Goal: Task Accomplishment & Management: Manage account settings

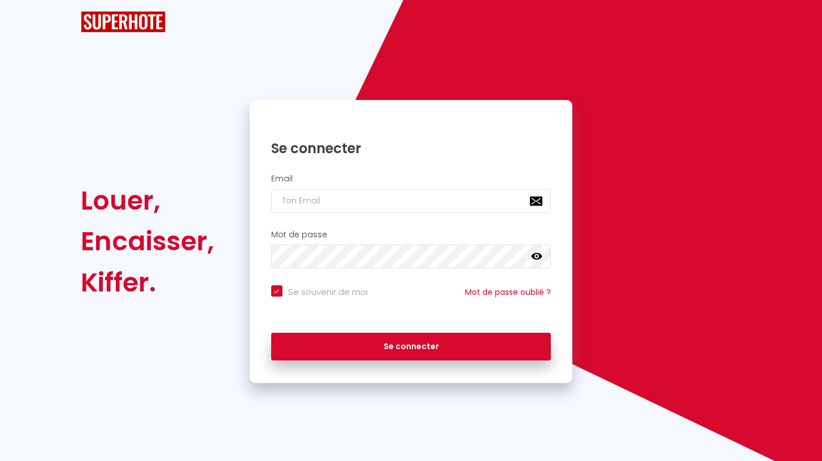
checkbox input "true"
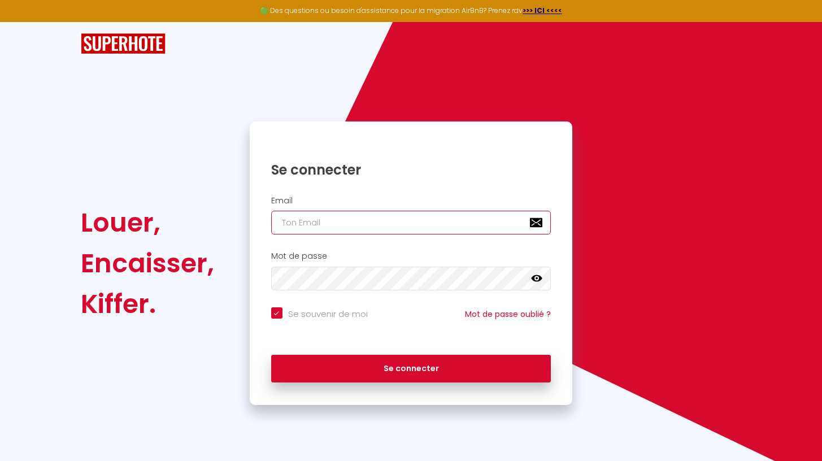
click at [357, 217] on input "email" at bounding box center [411, 223] width 280 height 24
type input "o"
checkbox input "true"
type input "ob"
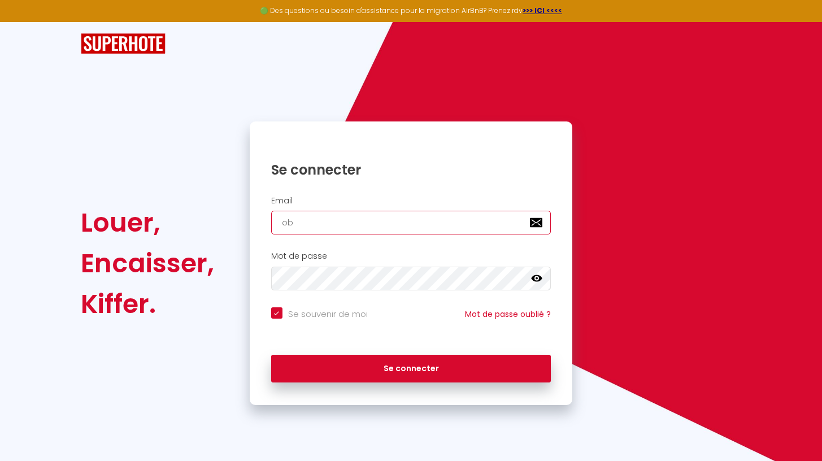
checkbox input "true"
type input "obq"
checkbox input "true"
type input "ob"
checkbox input "true"
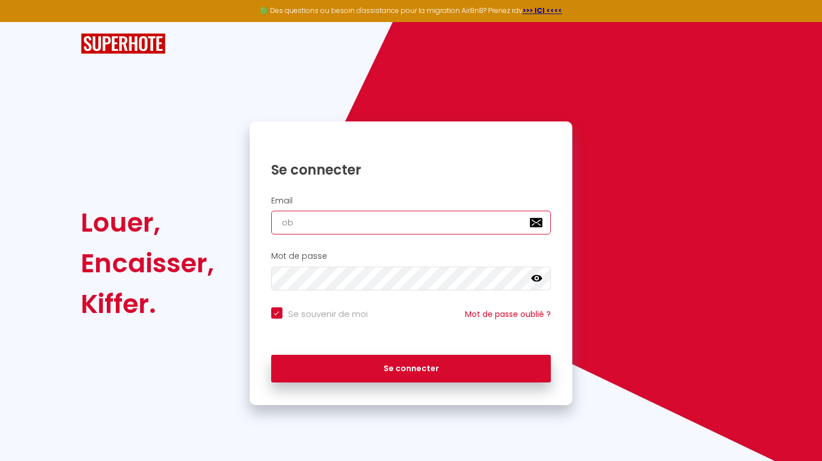
type input "o"
checkbox input "true"
type input "b"
checkbox input "true"
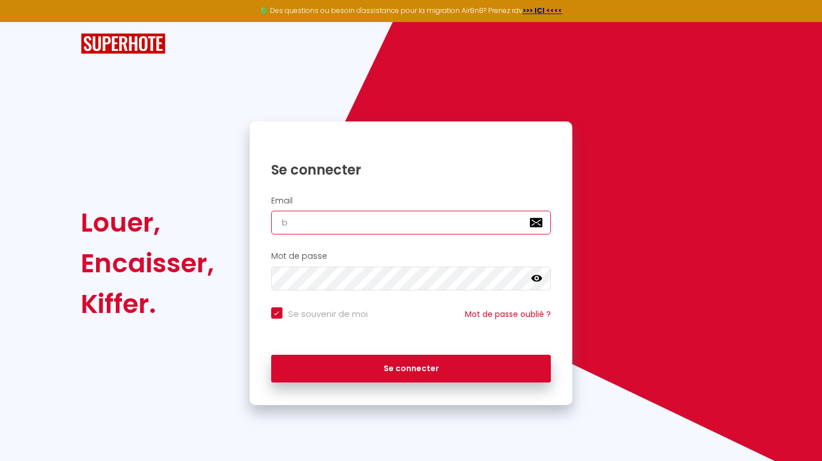
type input "ba"
checkbox input "true"
type input "bap"
checkbox input "true"
type input "bapt"
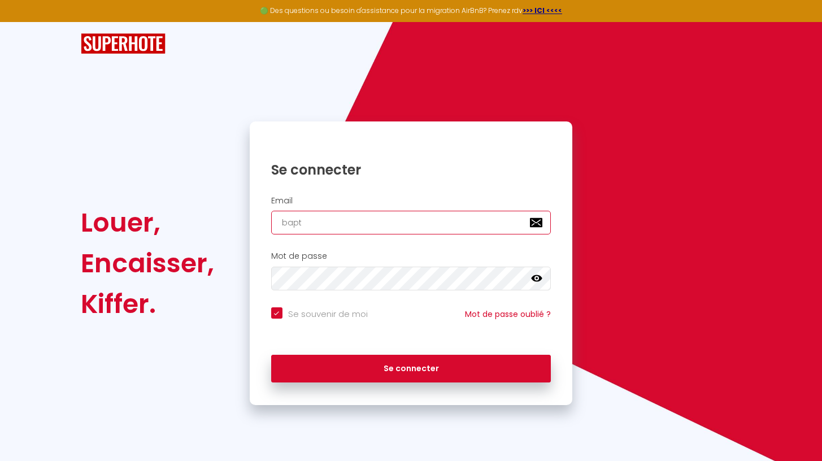
checkbox input "true"
type input "bapti"
checkbox input "true"
type input "[DEMOGRAPHIC_DATA]"
checkbox input "true"
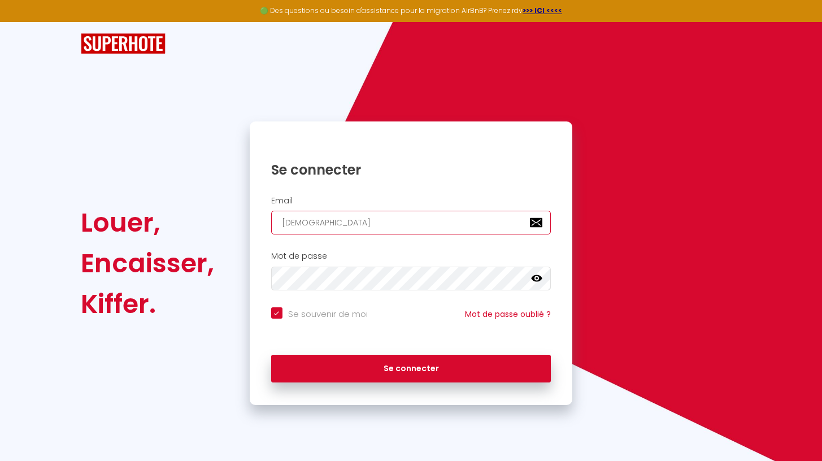
type input "[DEMOGRAPHIC_DATA]"
checkbox input "true"
type input "[DEMOGRAPHIC_DATA]"
checkbox input "true"
type input "[DEMOGRAPHIC_DATA]"
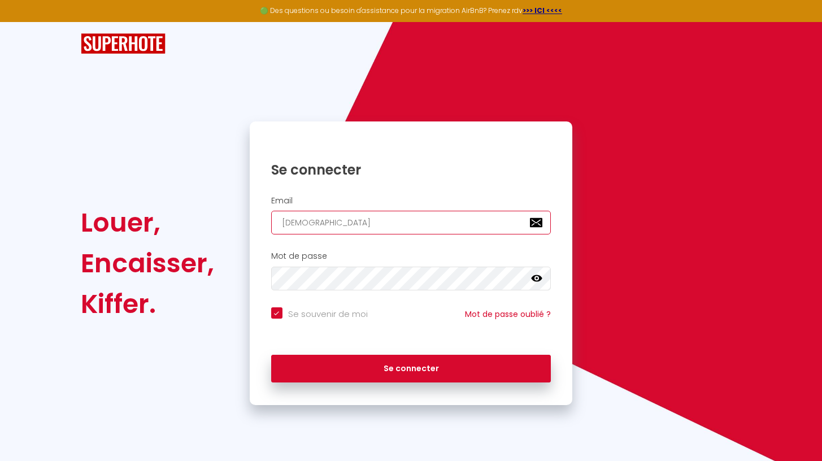
checkbox input "true"
type input "[DEMOGRAPHIC_DATA]"
checkbox input "true"
type input "[DEMOGRAPHIC_DATA]"
checkbox input "true"
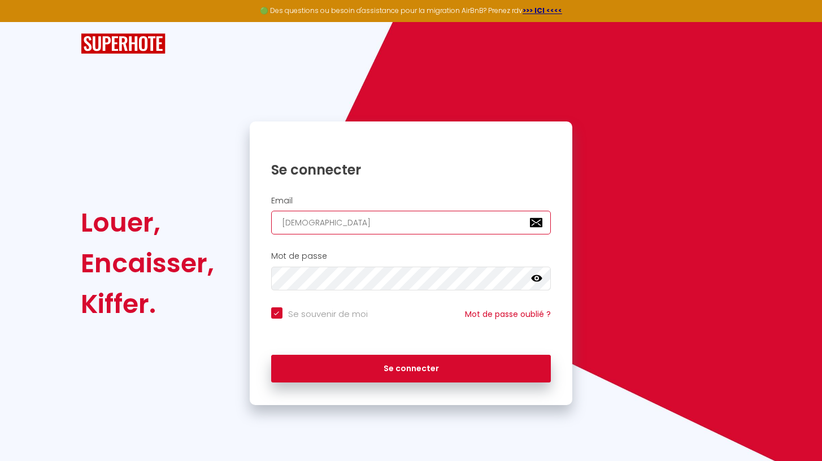
type input "[DEMOGRAPHIC_DATA]"
checkbox input "true"
type input "[DEMOGRAPHIC_DATA]"
checkbox input "true"
type input "[DEMOGRAPHIC_DATA]"
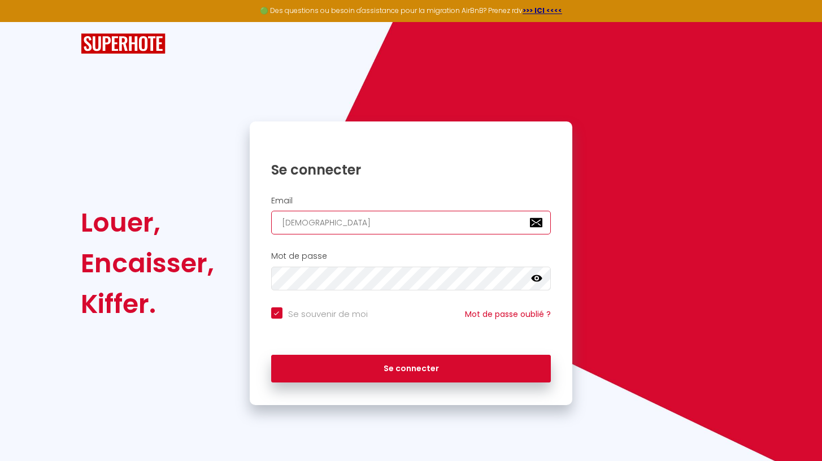
checkbox input "true"
type input "[DEMOGRAPHIC_DATA]"
checkbox input "true"
type input "[DEMOGRAPHIC_DATA]"
checkbox input "true"
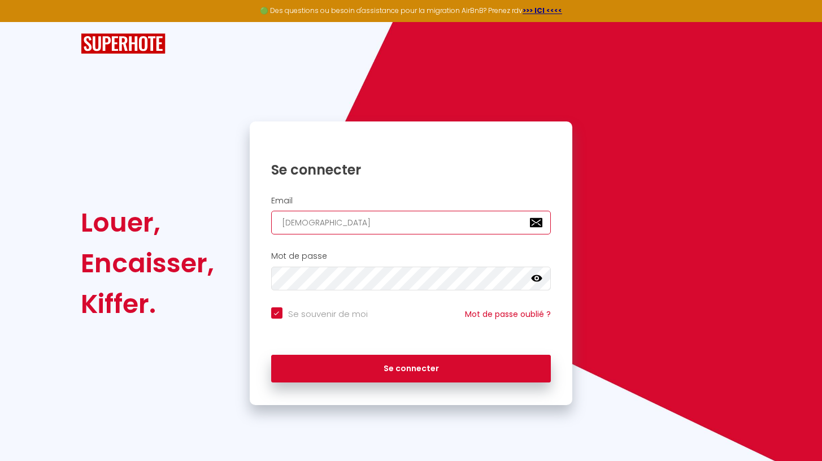
type input "[DEMOGRAPHIC_DATA]"
checkbox input "true"
type input "[DEMOGRAPHIC_DATA]"
checkbox input "true"
type input "[DEMOGRAPHIC_DATA]"
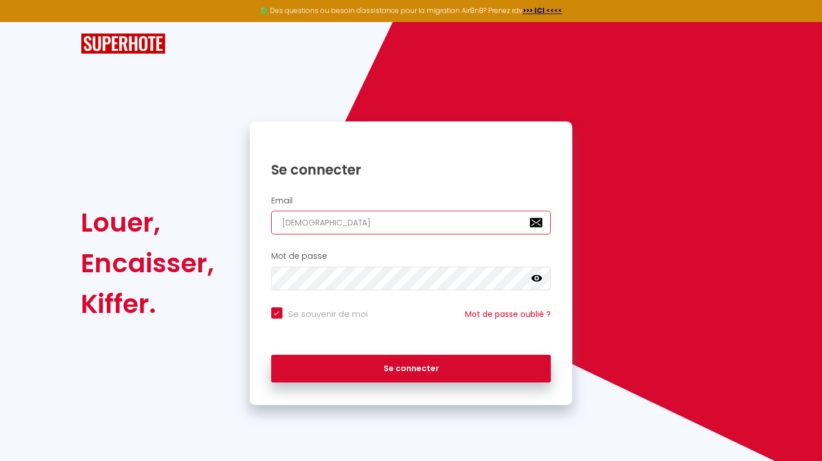
checkbox input "true"
type input "[DEMOGRAPHIC_DATA]@"
checkbox input "true"
type input "[DEMOGRAPHIC_DATA]"
checkbox input "true"
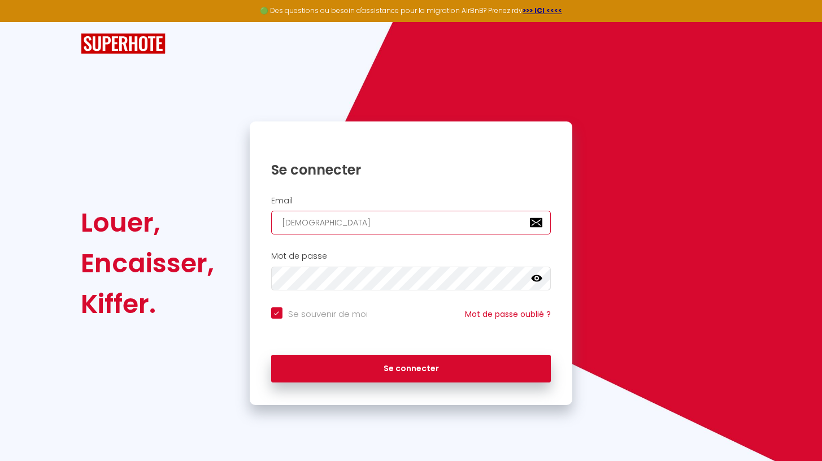
type input "[DEMOGRAPHIC_DATA]"
checkbox input "true"
type input "[DEMOGRAPHIC_DATA]"
checkbox input "true"
type input "[DEMOGRAPHIC_DATA]"
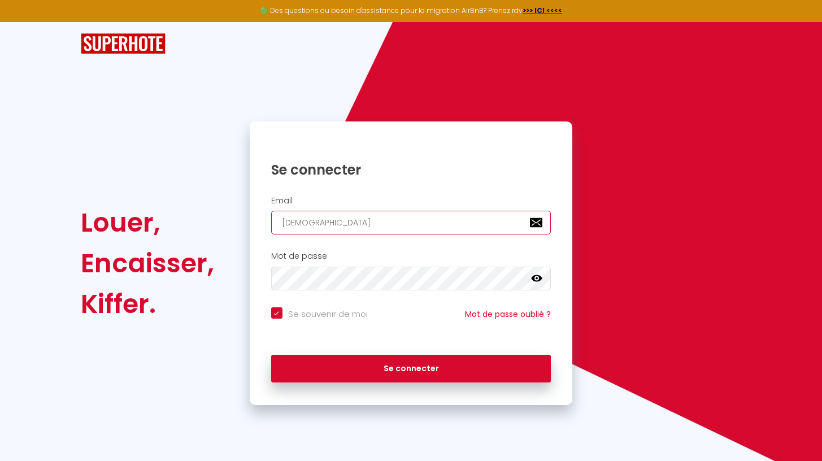
checkbox input "true"
type input "[DEMOGRAPHIC_DATA]"
checkbox input "true"
type input "[DEMOGRAPHIC_DATA]"
checkbox input "true"
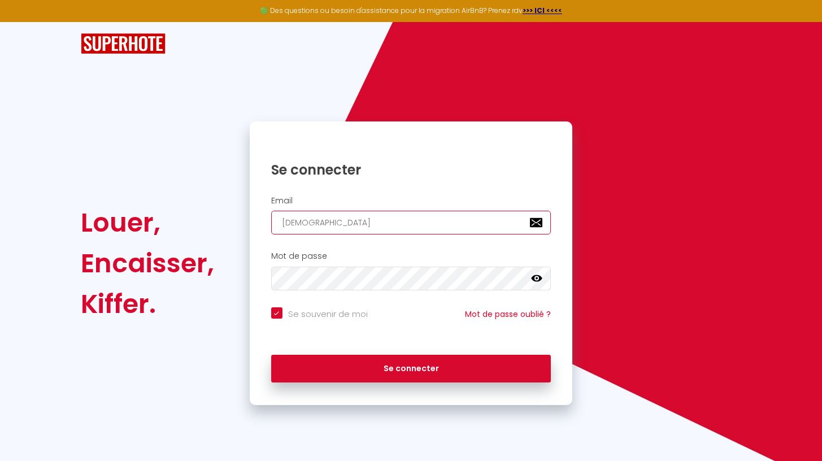
type input "[DEMOGRAPHIC_DATA]"
checkbox input "true"
type input "[DEMOGRAPHIC_DATA]."
checkbox input "true"
type input "[DEMOGRAPHIC_DATA]"
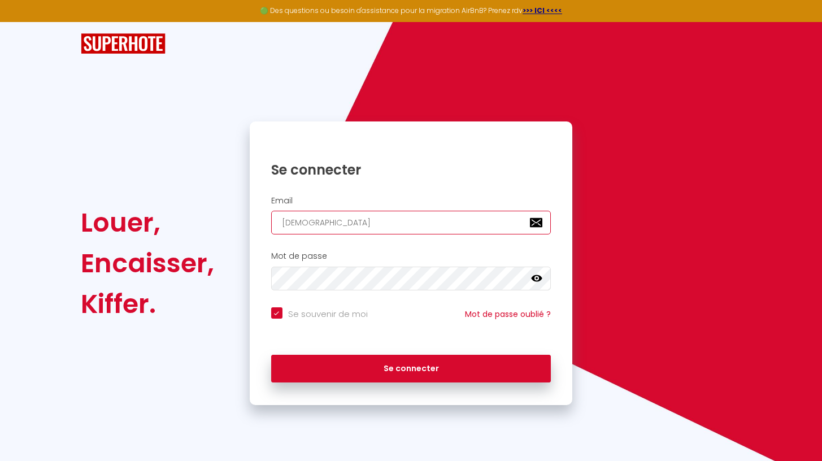
checkbox input "true"
type input "[EMAIL_ADDRESS][DOMAIN_NAME]"
checkbox input "true"
type input "[EMAIL_ADDRESS][DOMAIN_NAME]"
checkbox input "true"
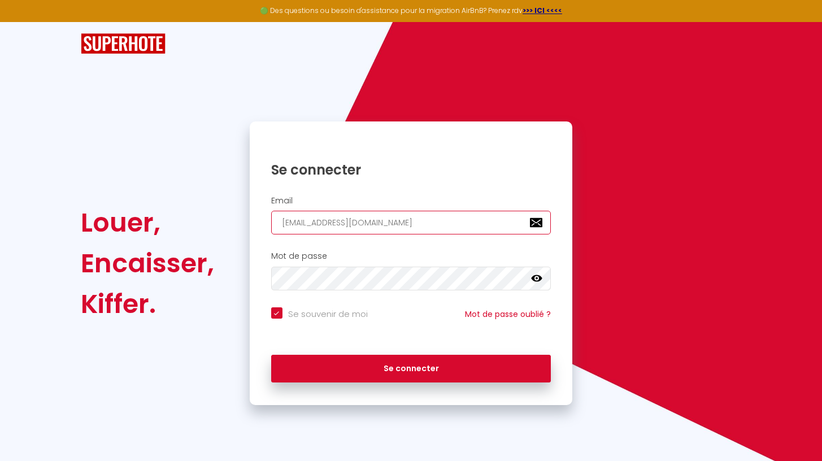
type input "[EMAIL_ADDRESS][DOMAIN_NAME]"
click at [538, 277] on icon at bounding box center [536, 278] width 11 height 11
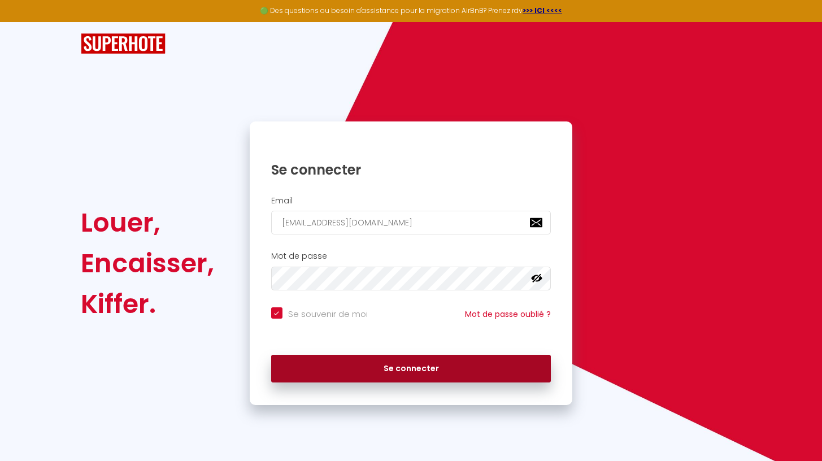
click at [443, 366] on button "Se connecter" at bounding box center [411, 369] width 280 height 28
checkbox input "true"
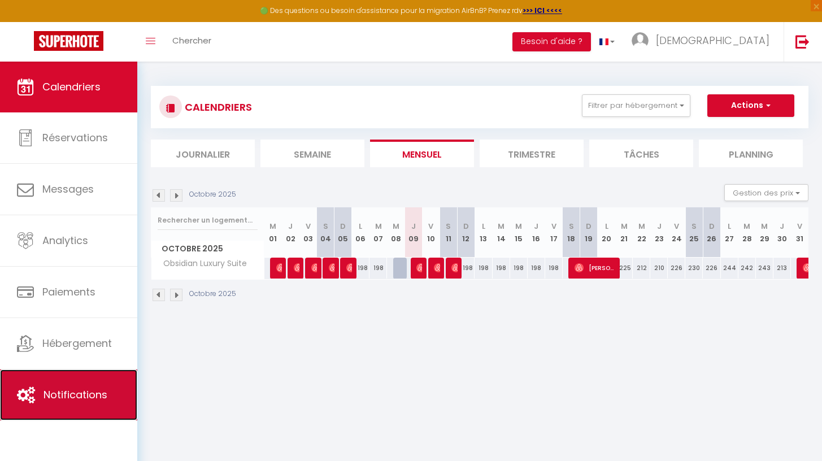
click at [80, 386] on link "Notifications" at bounding box center [68, 394] width 137 height 51
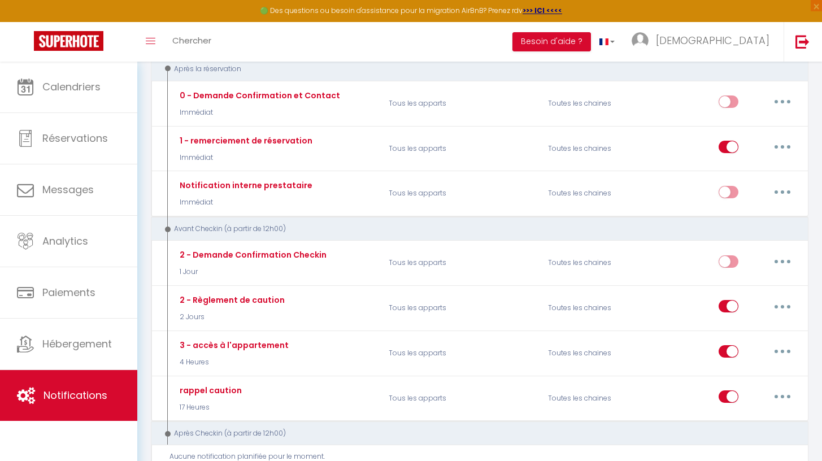
scroll to position [142, 0]
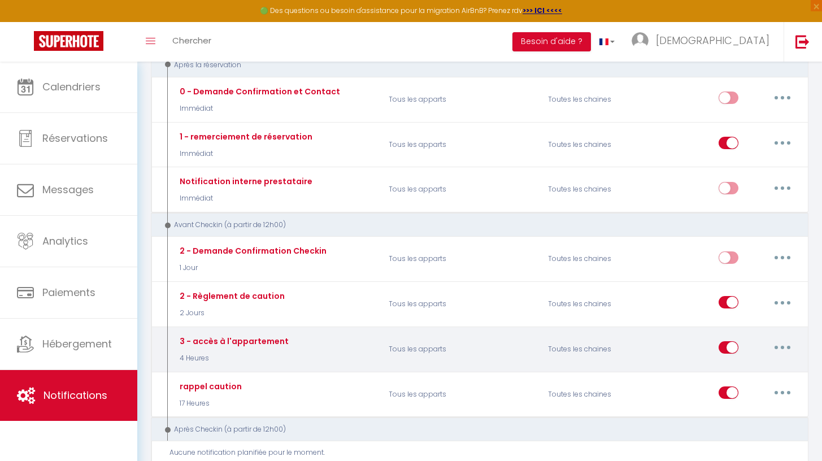
click at [785, 348] on button "button" at bounding box center [782, 347] width 32 height 18
click at [754, 368] on link "Editer" at bounding box center [753, 373] width 84 height 19
type input "3 - accès à l'appartement"
select select "4 Heures"
select select "if_deposit_is_paid"
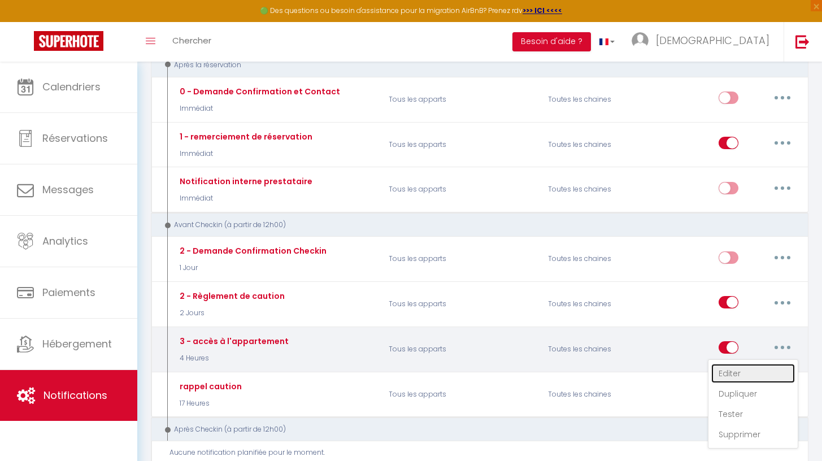
checkbox input "true"
checkbox input "false"
radio input "true"
type input "Codes d'accès - Obsidian Luxury Suite"
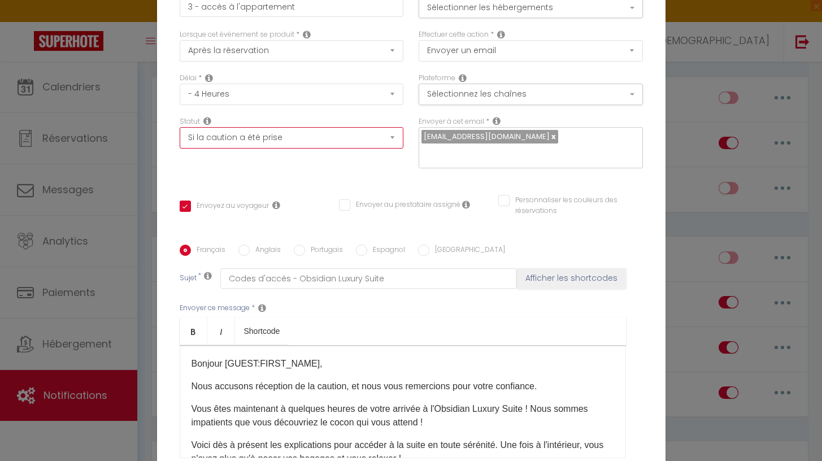
click at [388, 147] on select "Aucun Si la réservation est payée Si réservation non payée Si la caution a été …" at bounding box center [292, 137] width 224 height 21
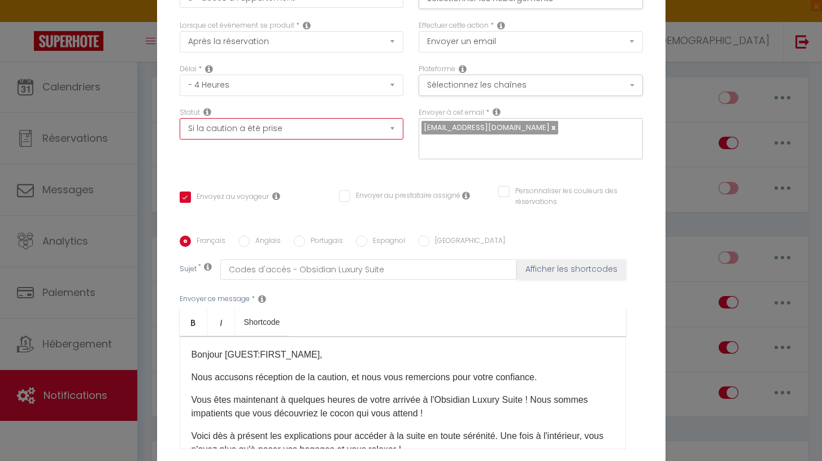
scroll to position [0, 0]
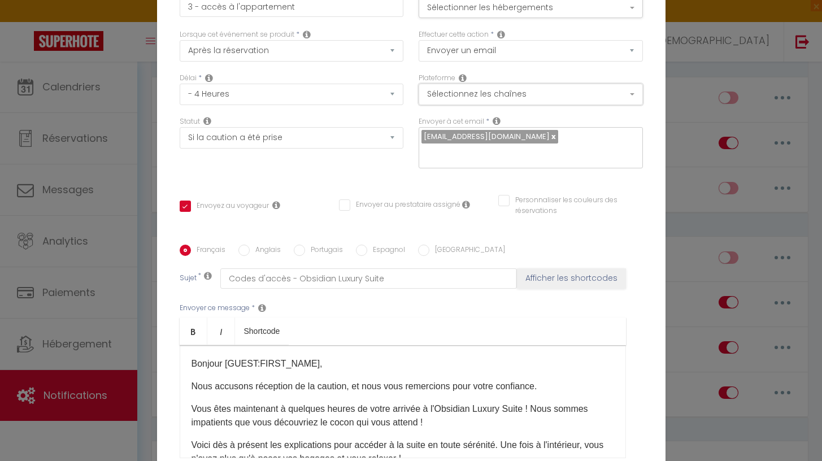
click at [446, 102] on button "Sélectionnez les chaînes" at bounding box center [530, 94] width 224 height 21
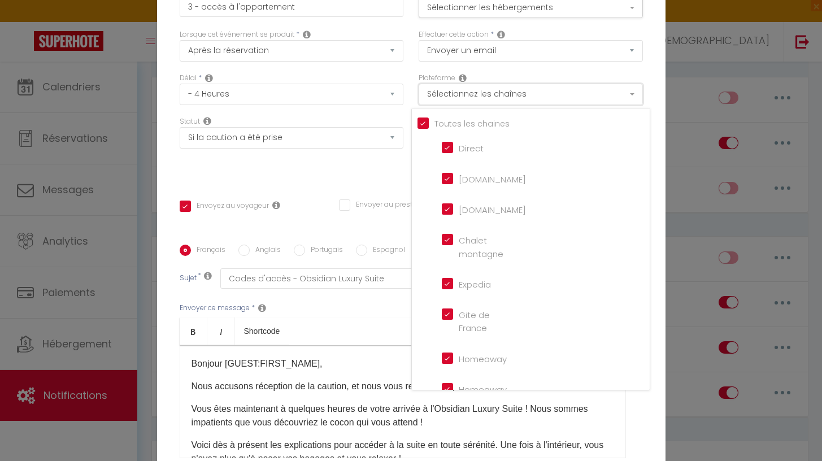
click at [446, 102] on button "Sélectionnez les chaînes" at bounding box center [530, 94] width 224 height 21
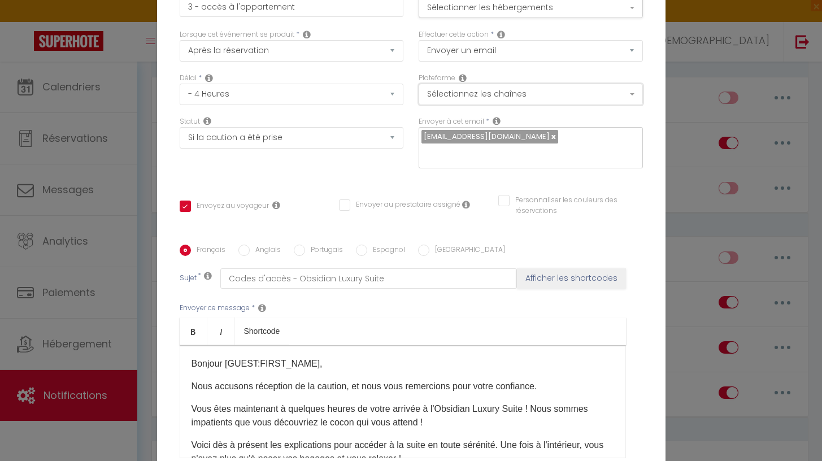
click at [446, 102] on button "Sélectionnez les chaînes" at bounding box center [530, 94] width 224 height 21
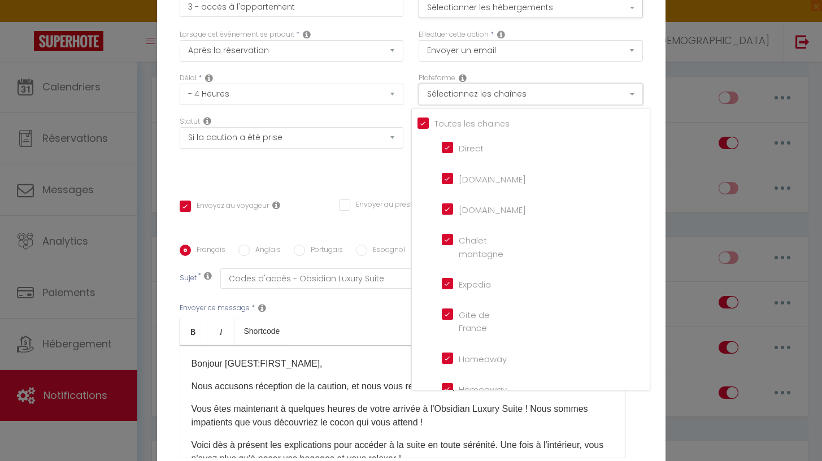
click at [446, 102] on button "Sélectionnez les chaînes" at bounding box center [530, 94] width 224 height 21
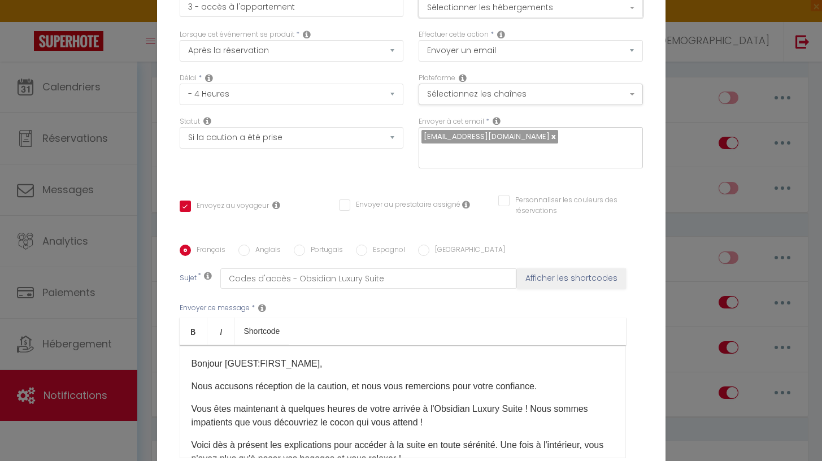
click at [463, 16] on button "Sélectionner les hébergements" at bounding box center [530, 7] width 224 height 21
click at [295, 160] on div "Statut Aucun Si la réservation est payée Si réservation non payée Si la caution…" at bounding box center [291, 148] width 239 height 64
click at [302, 141] on select "Aucun Si la réservation est payée Si réservation non payée Si la caution a été …" at bounding box center [292, 137] width 224 height 21
select select "if_deposit_not_paid"
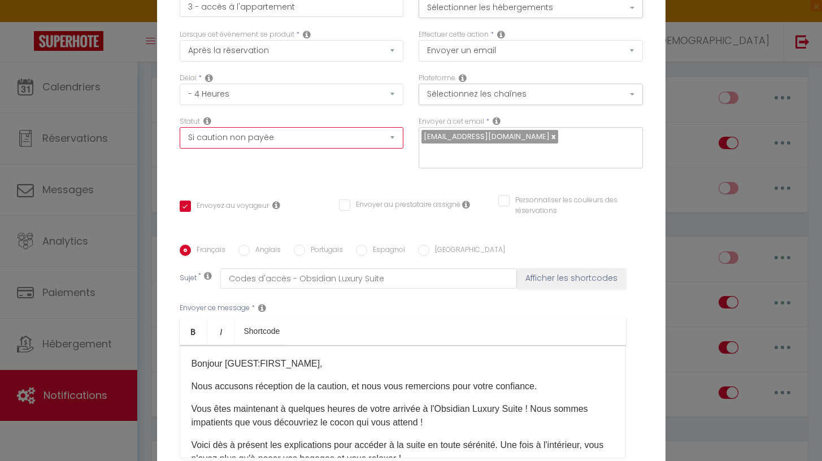
checkbox input "true"
checkbox input "false"
click at [273, 141] on select "Aucun Si la réservation est payée Si réservation non payée Si la caution a été …" at bounding box center [292, 137] width 224 height 21
select select "if_deposit_is_paid"
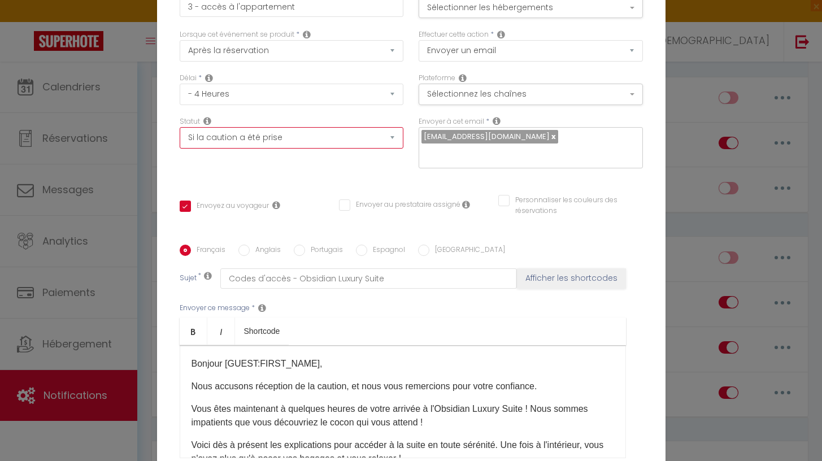
checkbox input "true"
checkbox input "false"
click at [268, 142] on select "Aucun Si la réservation est payée Si réservation non payée Si la caution a été …" at bounding box center [292, 137] width 224 height 21
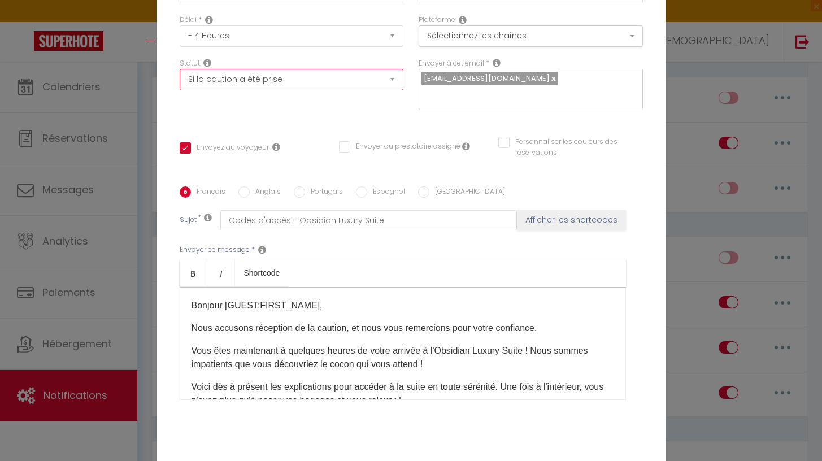
scroll to position [110, 0]
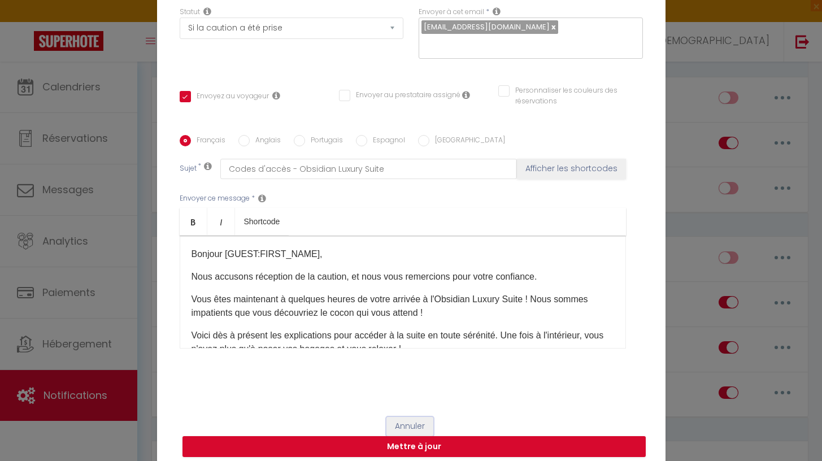
click at [418, 420] on button "Annuler" at bounding box center [409, 426] width 47 height 19
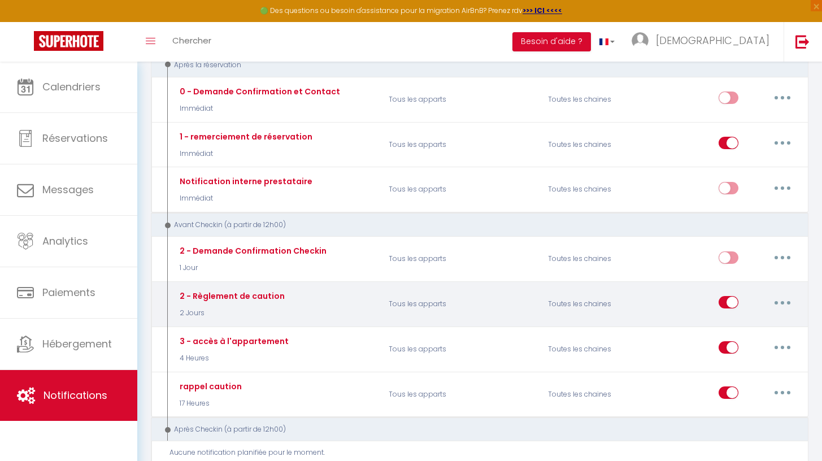
click at [779, 303] on button "button" at bounding box center [782, 302] width 32 height 18
click at [747, 326] on link "Editer" at bounding box center [753, 327] width 84 height 19
type input "2 - Règlement de caution"
select select "2 Jours"
select select "if_booking_is_paid"
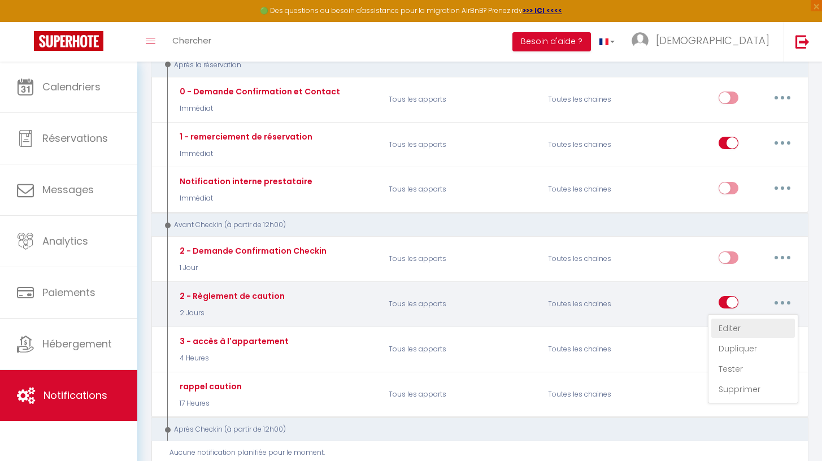
checkbox input "true"
checkbox input "false"
type input "Règlement de caution [RENTAL:NAME]"
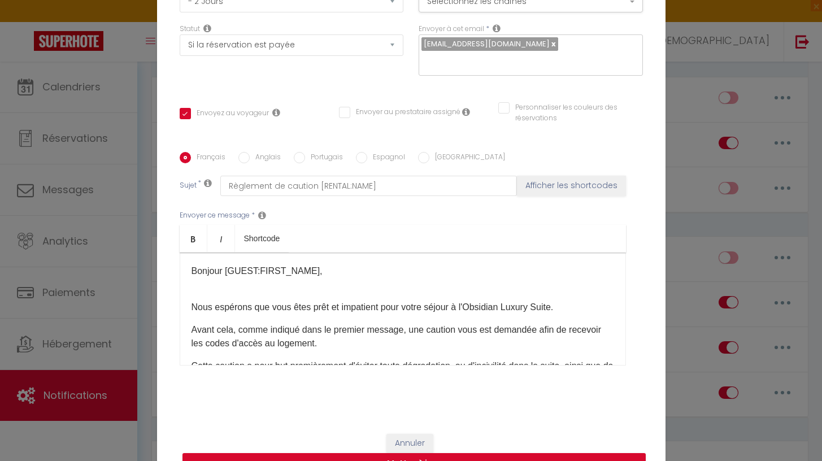
scroll to position [0, 0]
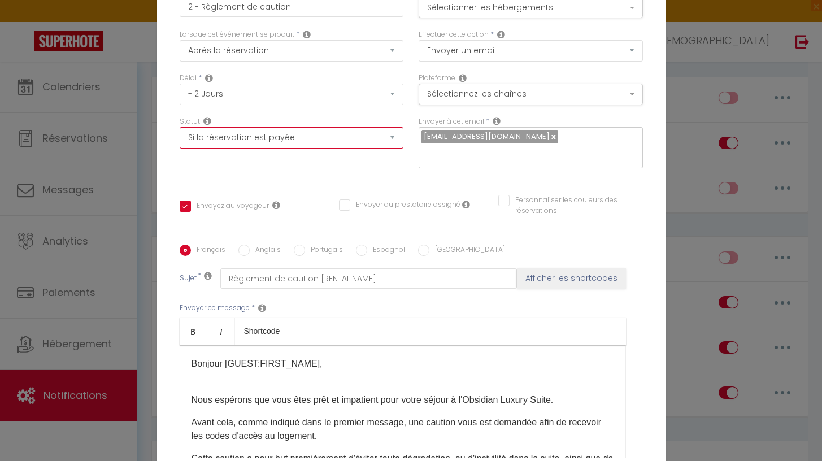
click at [325, 138] on select "Aucun Si la réservation est payée Si réservation non payée Si la caution a été …" at bounding box center [292, 137] width 224 height 21
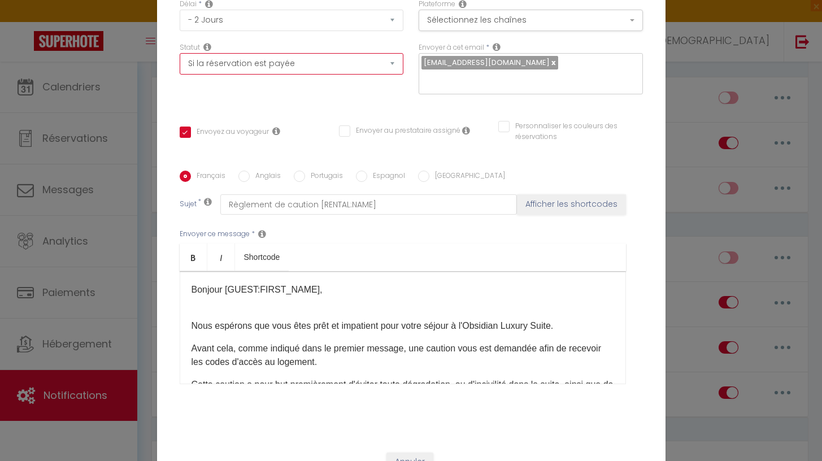
scroll to position [110, 0]
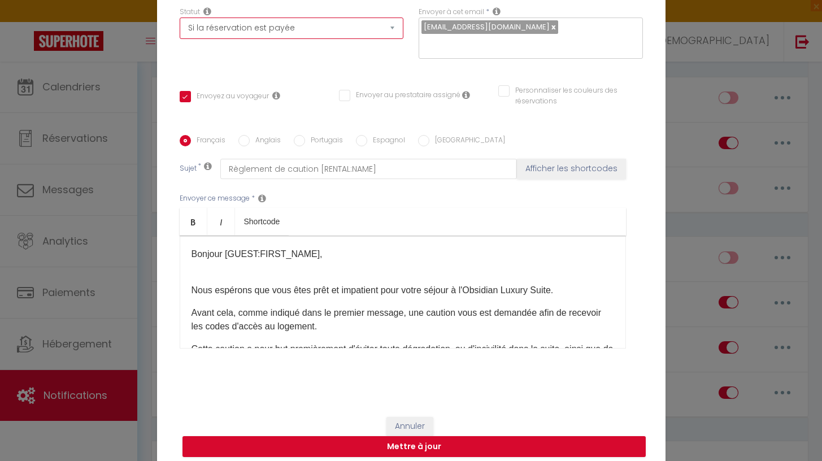
click at [369, 34] on select "Aucun Si la réservation est payée Si réservation non payée Si la caution a été …" at bounding box center [292, 28] width 224 height 21
click at [422, 418] on button "Annuler" at bounding box center [409, 426] width 47 height 19
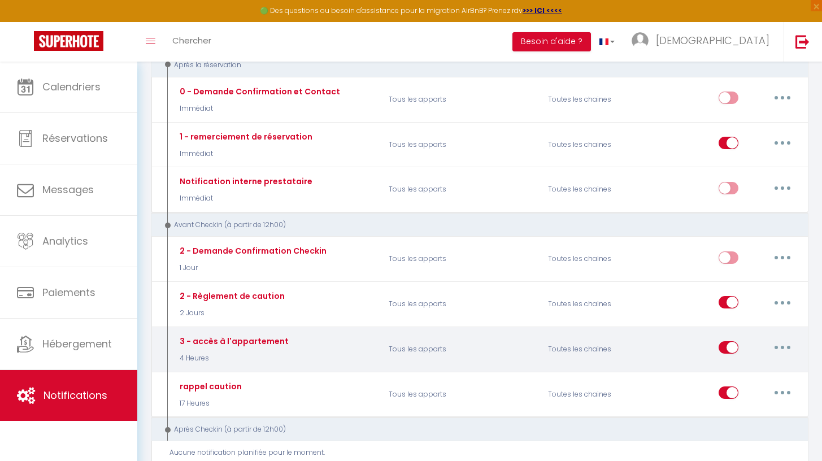
click at [785, 348] on button "button" at bounding box center [782, 347] width 32 height 18
click at [756, 373] on link "Editer" at bounding box center [753, 373] width 84 height 19
type input "3 - accès à l'appartement"
select select "4 Heures"
select select "if_deposit_is_paid"
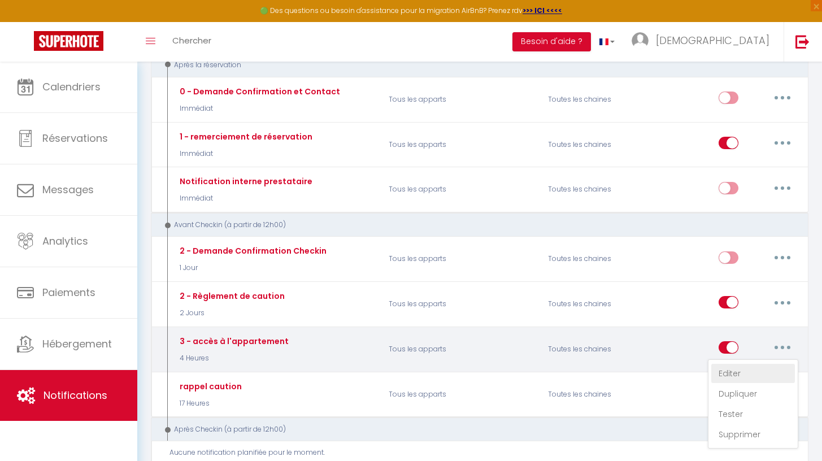
checkbox input "true"
checkbox input "false"
type input "Codes d'accès - Obsidian Luxury Suite"
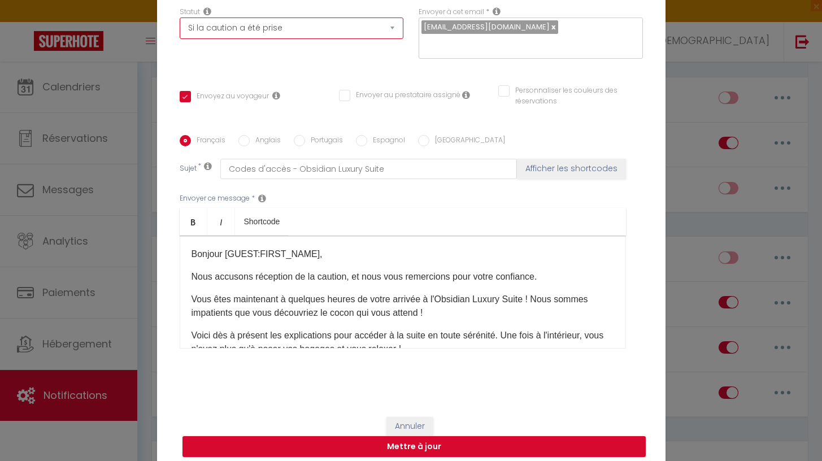
click at [385, 38] on select "Aucun Si la réservation est payée Si réservation non payée Si la caution a été …" at bounding box center [292, 28] width 224 height 21
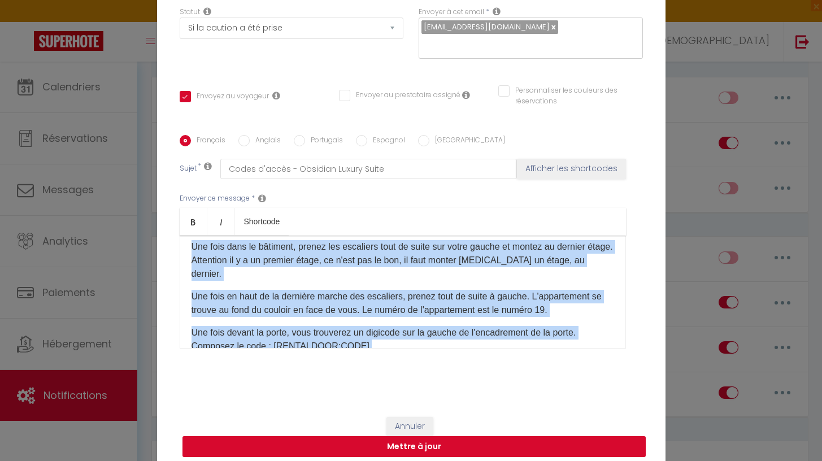
scroll to position [889, 0]
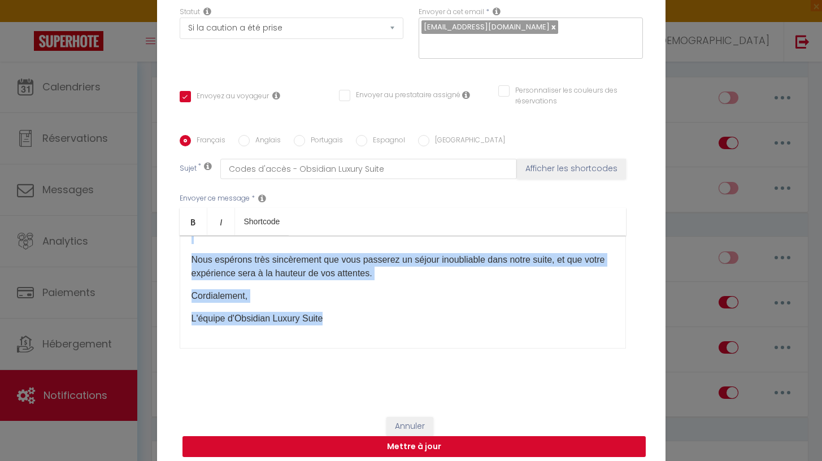
drag, startPoint x: 189, startPoint y: 247, endPoint x: 345, endPoint y: 434, distance: 244.2
click at [345, 434] on form "Modifier la notification × Titre * 3 - accès à l'appartement Pour cet hébergeme…" at bounding box center [411, 145] width 508 height 645
click at [330, 257] on p "Nous espérons très sincèrement que vous passerez un séjour inoubliable dans not…" at bounding box center [402, 266] width 422 height 27
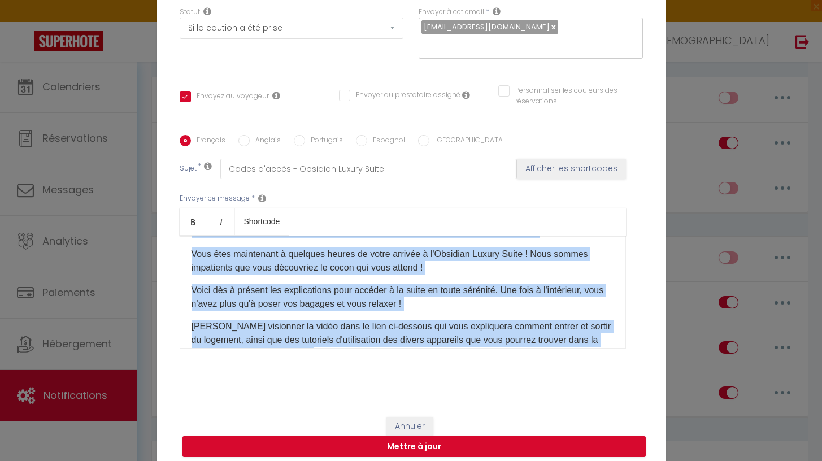
scroll to position [0, 0]
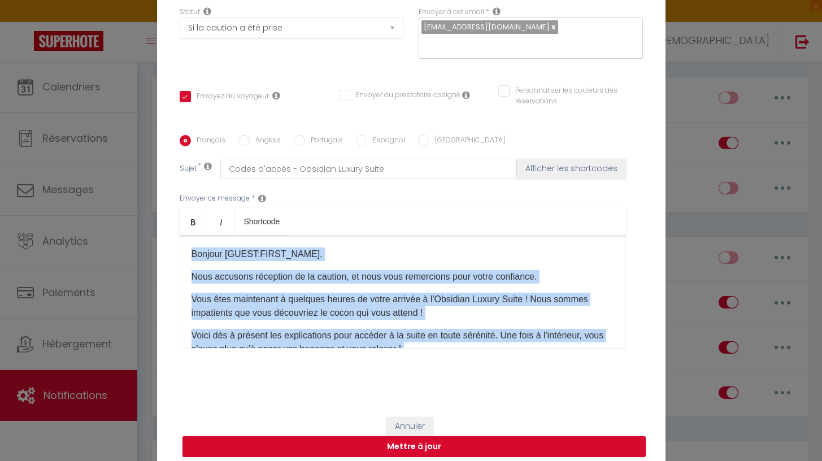
drag, startPoint x: 342, startPoint y: 326, endPoint x: 193, endPoint y: 130, distance: 246.6
click at [193, 135] on div "Français Anglais Portugais Espagnol Italien Sujet * Codes d'accès - Obsidian Lu…" at bounding box center [411, 249] width 469 height 228
click at [257, 274] on p "Nous accusons réception de la caution, et nous vous remercions pour votre confi…" at bounding box center [402, 277] width 422 height 14
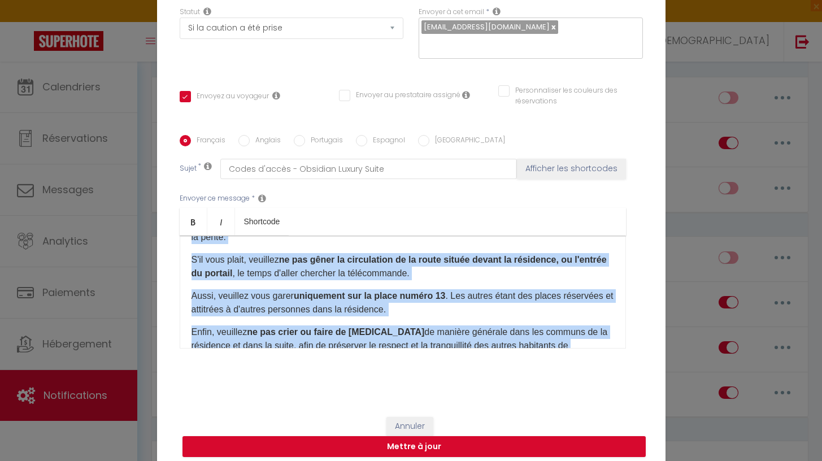
scroll to position [889, 0]
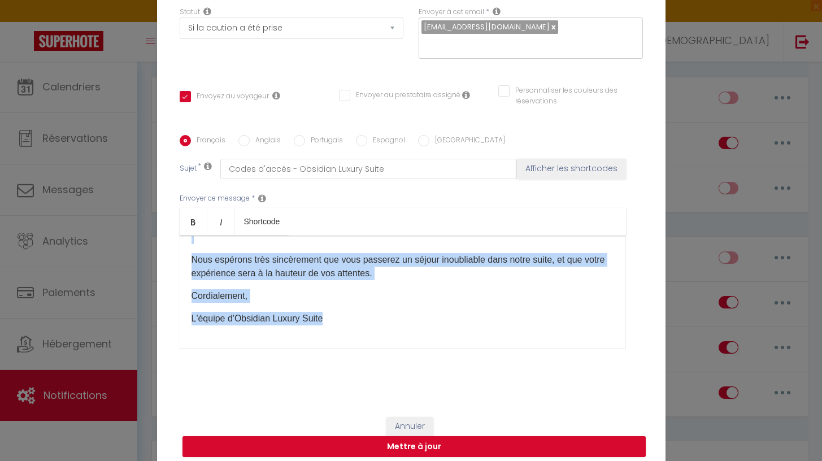
drag, startPoint x: 189, startPoint y: 244, endPoint x: 452, endPoint y: 469, distance: 346.4
click at [452, 318] on html "🟢 Des questions ou besoin d'assistance pour la migration AirBnB? Prenez rdv >>>…" at bounding box center [411, 88] width 822 height 461
click at [314, 254] on p "Nous espérons très sincèrement que vous passerez un séjour inoubliable dans not…" at bounding box center [402, 266] width 422 height 27
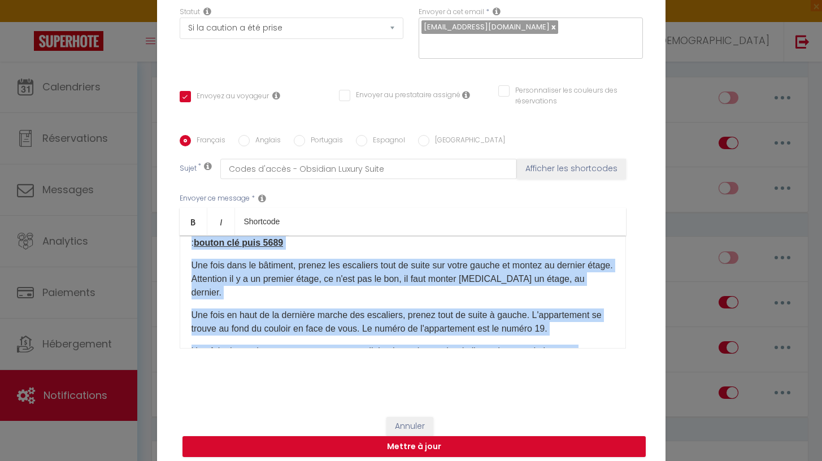
scroll to position [0, 0]
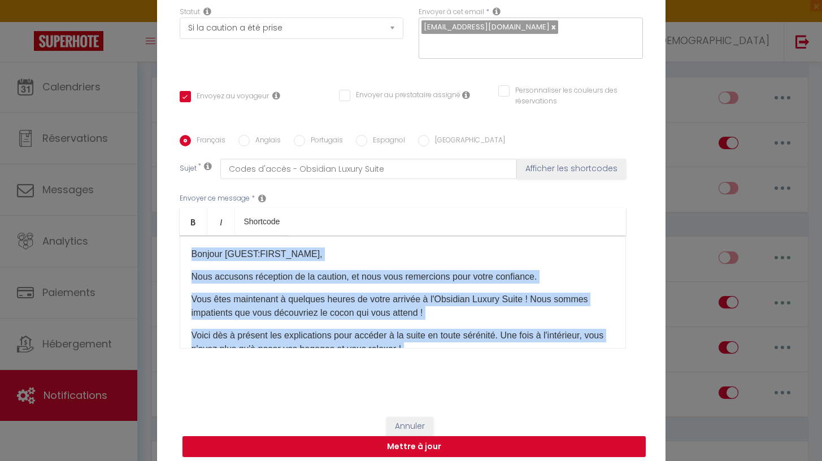
drag, startPoint x: 331, startPoint y: 315, endPoint x: 98, endPoint y: 130, distance: 297.5
click at [98, 130] on div "Modifier la notification × Titre * 3 - accès à l'appartement Pour cet hébergeme…" at bounding box center [411, 230] width 822 height 461
click at [261, 259] on div "Bonjour [GUEST:FIRST_NAME], Nous accusons réception de la caution, et nous vous…" at bounding box center [403, 291] width 446 height 113
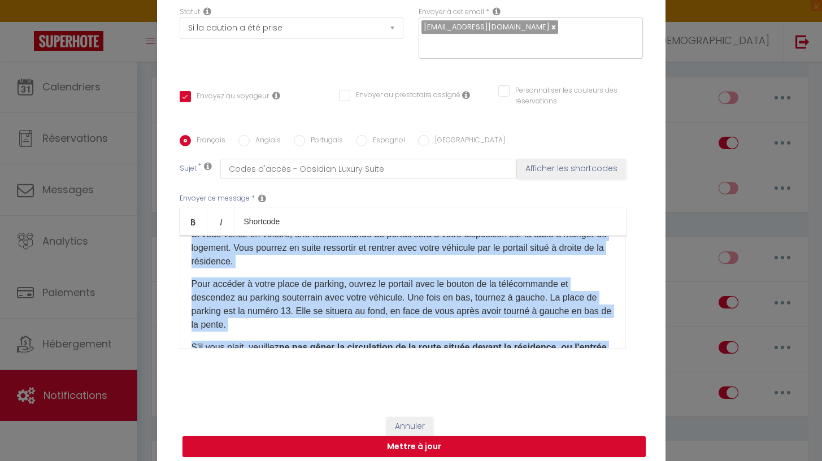
scroll to position [889, 0]
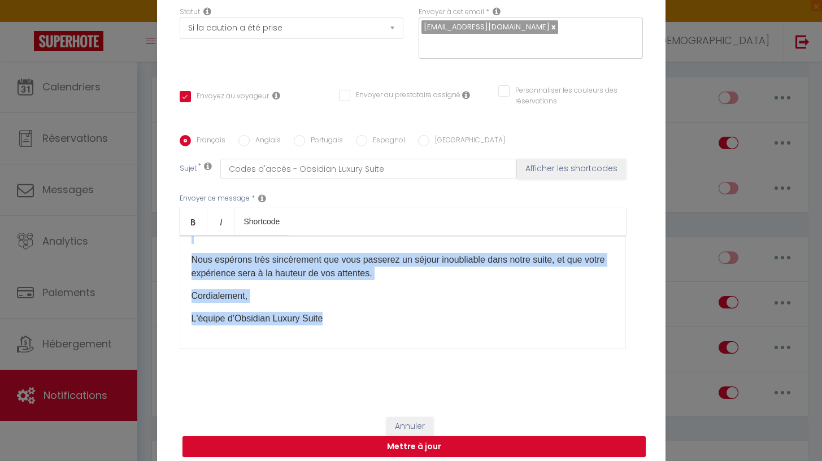
drag, startPoint x: 191, startPoint y: 246, endPoint x: 296, endPoint y: 398, distance: 184.7
click at [296, 398] on div "Titre * 3 - accès à l'appartement Pour cet hébergement Sélectionner les héberge…" at bounding box center [411, 135] width 508 height 540
copy div "Loremip [DOLOR:SITAM_CONS], Adip elitsedd eiusmodte in ut laboree, do magn aliq…"
click at [421, 417] on button "Annuler" at bounding box center [409, 426] width 47 height 19
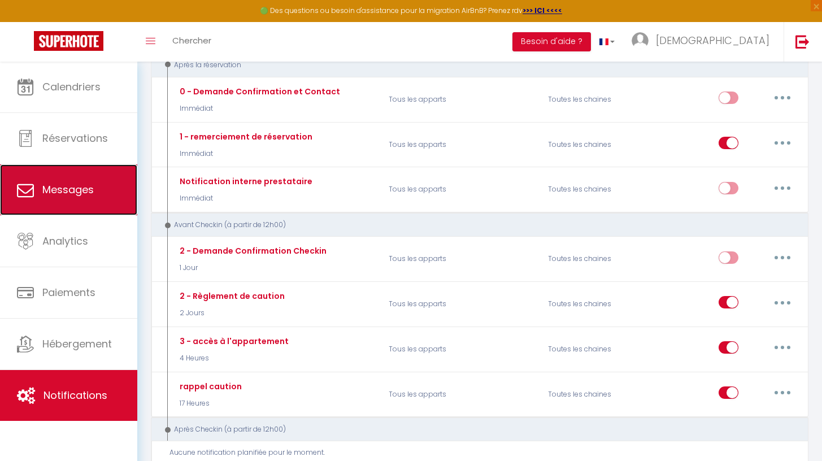
click at [102, 187] on link "Messages" at bounding box center [68, 189] width 137 height 51
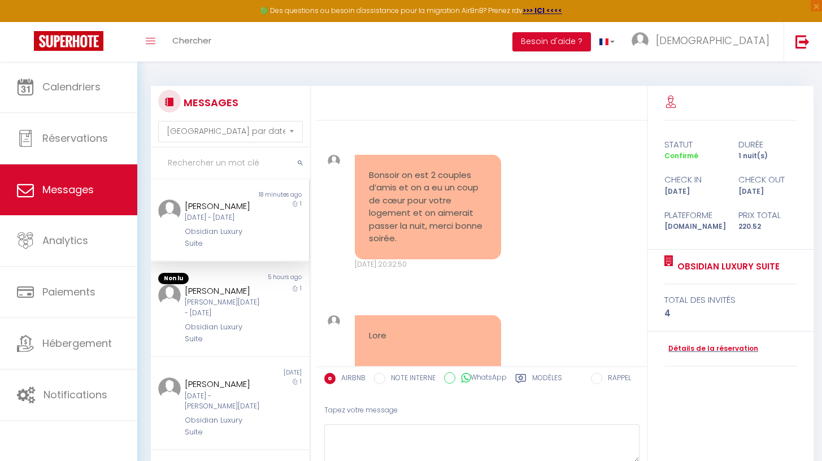
scroll to position [6204, 0]
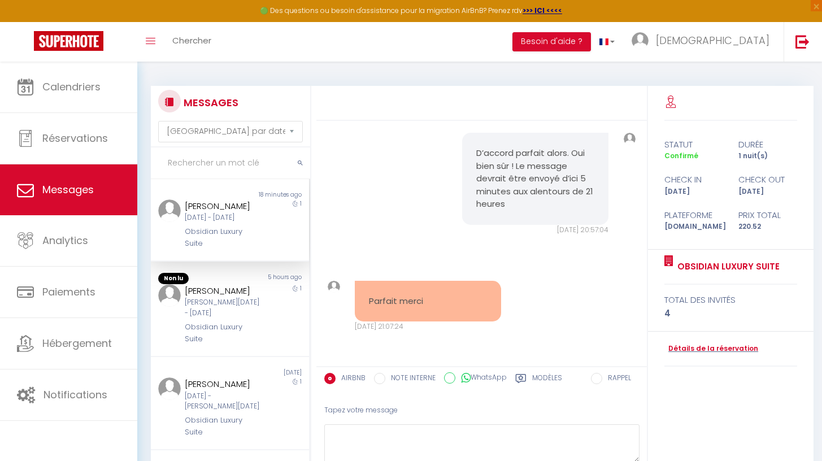
click at [215, 223] on div "[DATE] - [DATE]" at bounding box center [223, 217] width 77 height 11
click at [399, 437] on textarea at bounding box center [481, 443] width 315 height 39
paste textarea "Loremip [DOLOR:SITAM_CONS], Adip elitsedd eiusmodte in ut laboree, do magn aliq…"
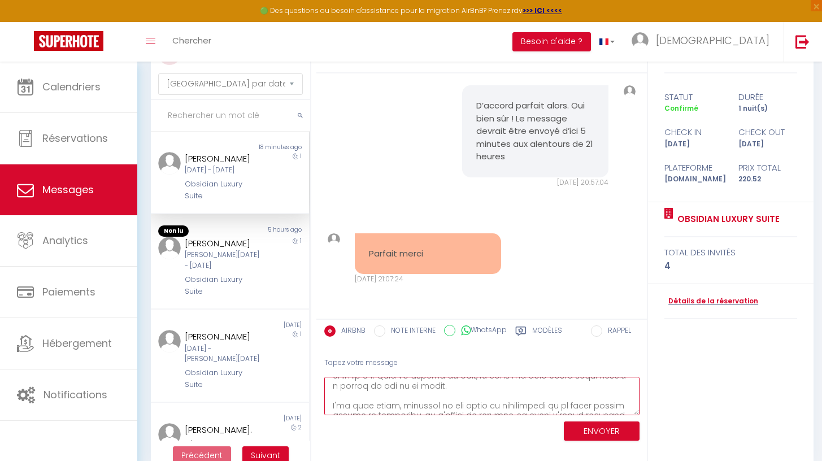
scroll to position [69, 0]
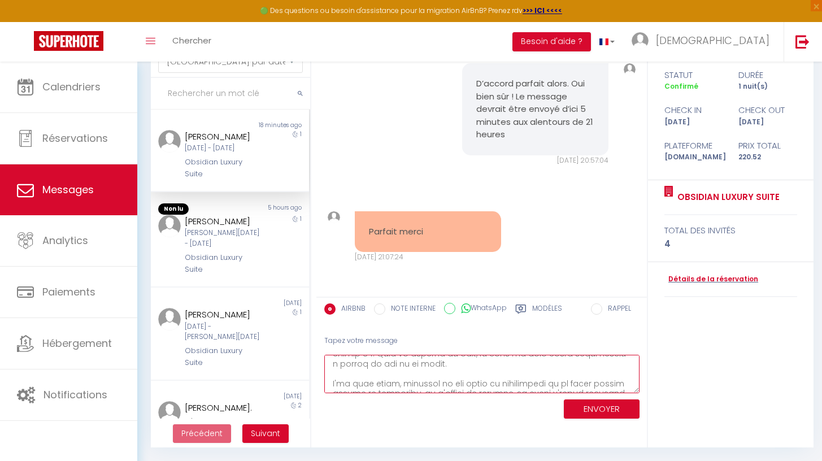
type textarea "Loremip [DOLOR:SITAM_CONS], Adip elitsedd eiusmodte in ut laboree, do magn aliq…"
click at [604, 407] on button "ENVOYER" at bounding box center [602, 409] width 76 height 20
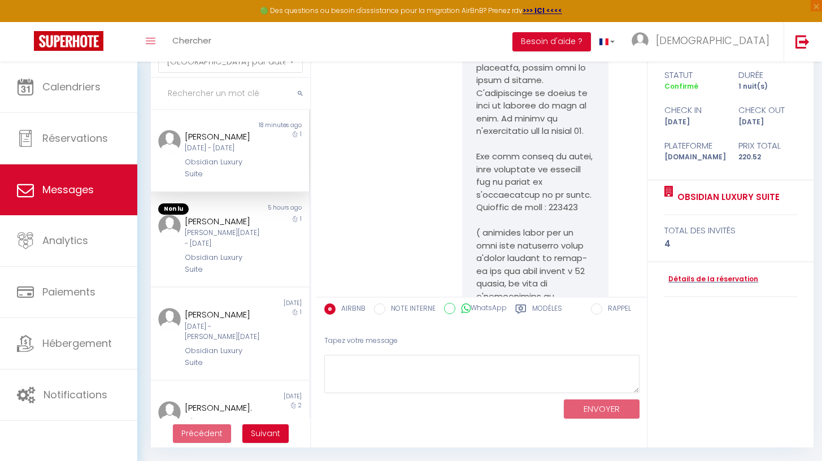
scroll to position [7582, 0]
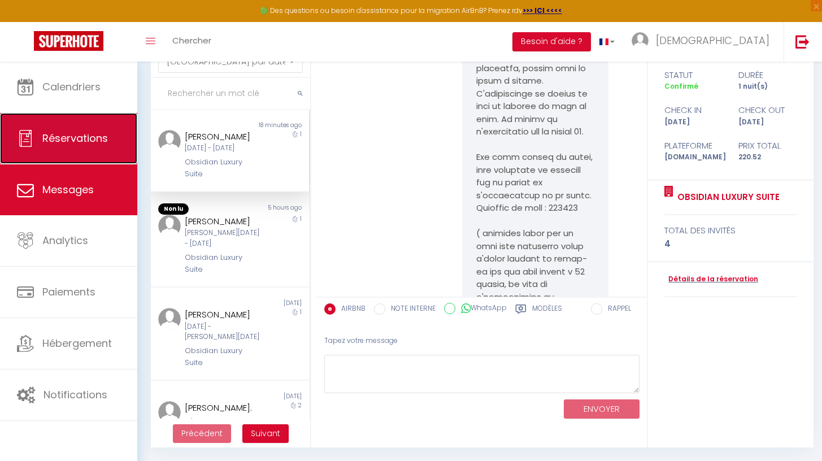
click at [113, 142] on link "Réservations" at bounding box center [68, 138] width 137 height 51
select select "not_cancelled"
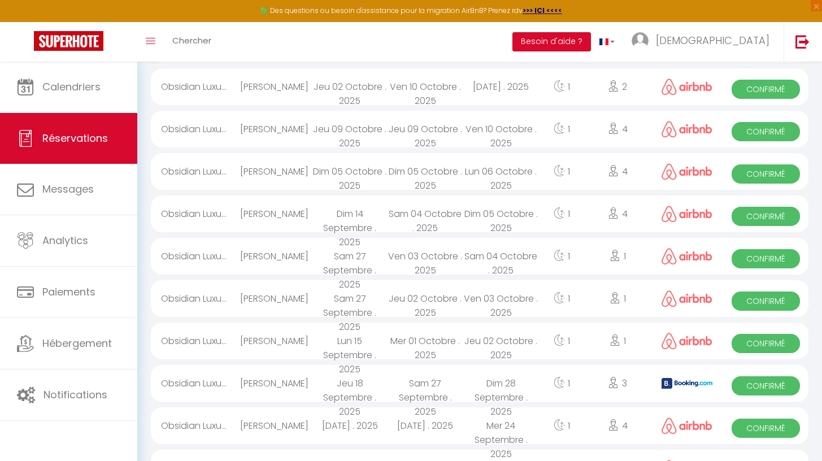
scroll to position [242, 0]
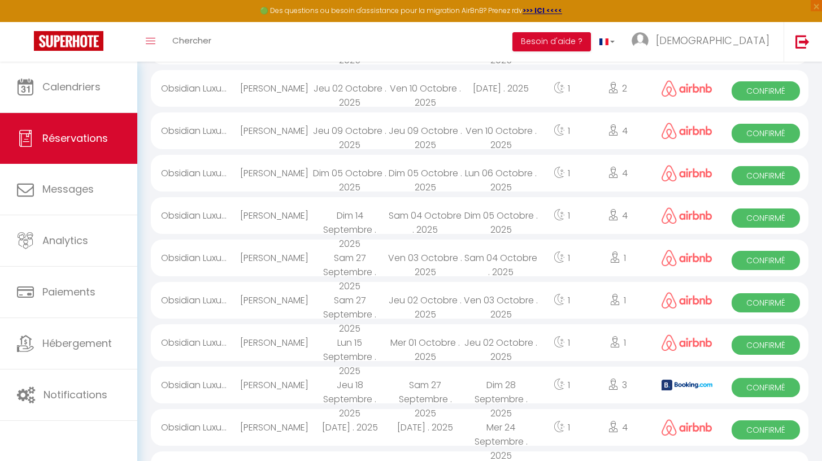
click at [282, 139] on div "[PERSON_NAME]" at bounding box center [274, 130] width 76 height 37
select select "OK"
select select "0"
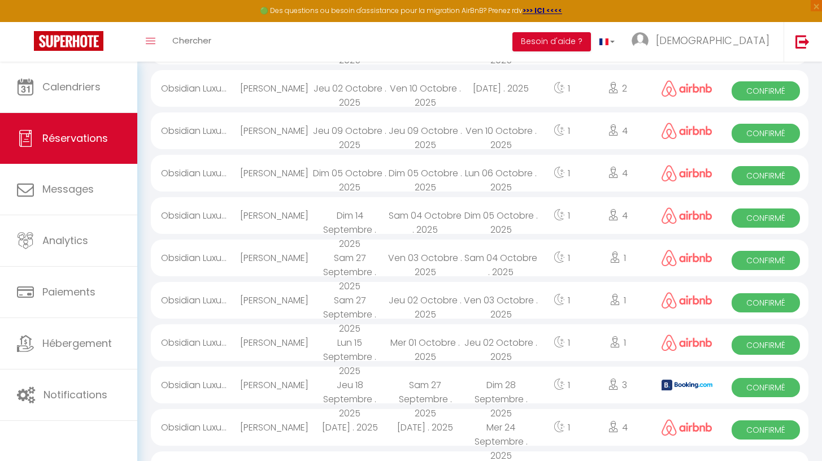
select select "1"
select select
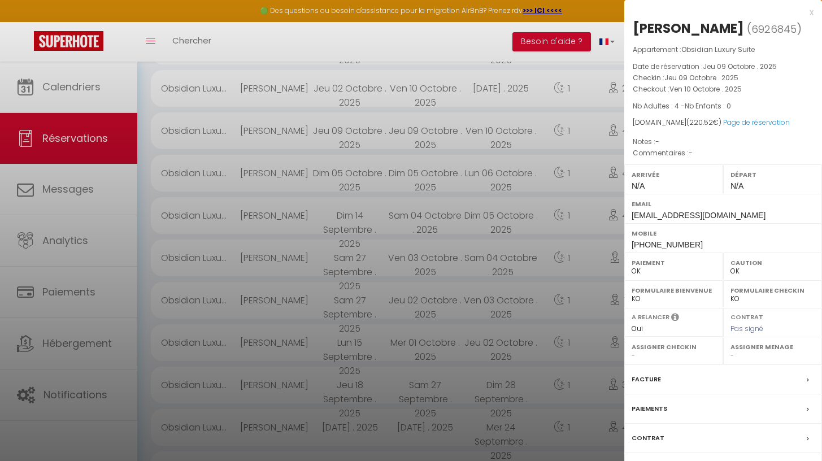
click at [495, 246] on div at bounding box center [411, 230] width 822 height 461
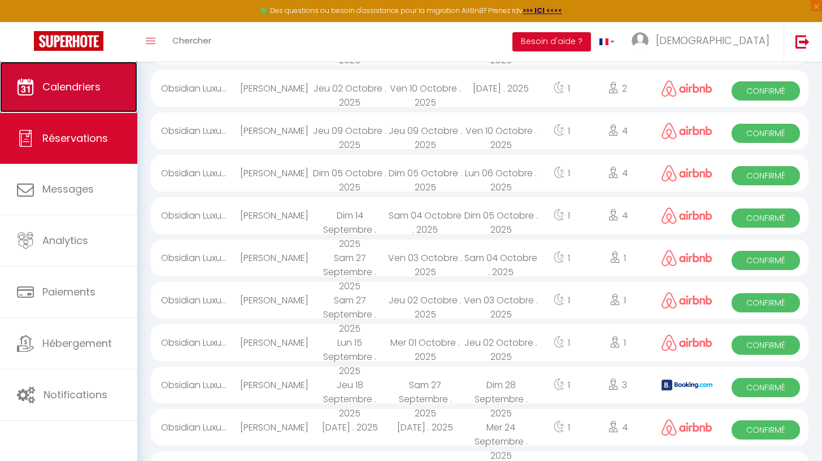
click at [88, 90] on span "Calendriers" at bounding box center [71, 87] width 58 height 14
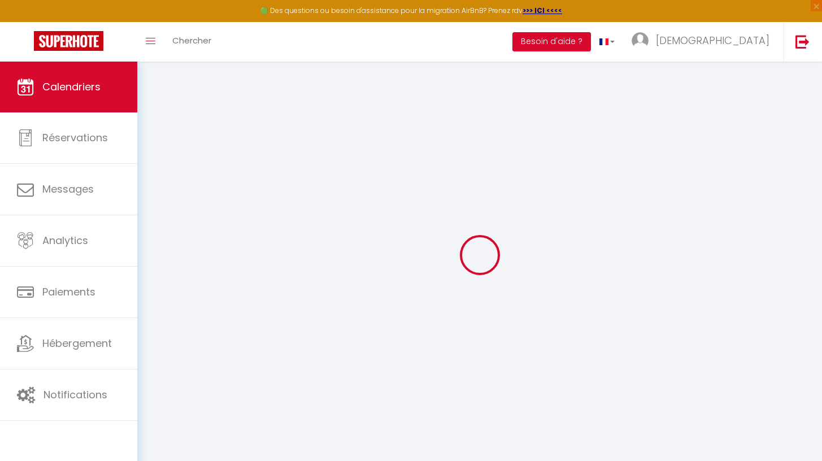
select select
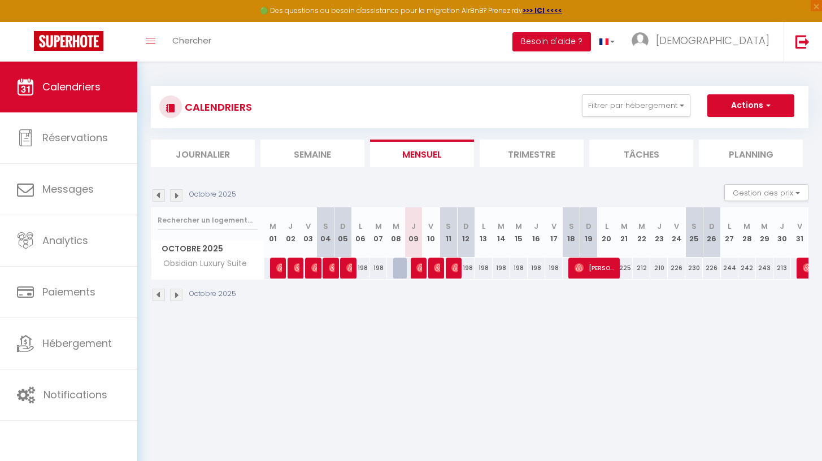
drag, startPoint x: 291, startPoint y: 266, endPoint x: 302, endPoint y: 266, distance: 10.2
click at [291, 266] on div at bounding box center [296, 268] width 18 height 21
click at [420, 269] on img at bounding box center [420, 267] width 9 height 9
select select "OK"
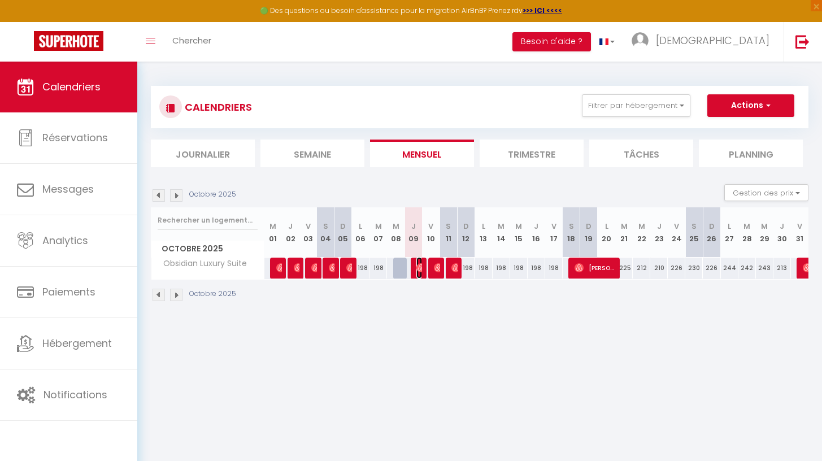
select select "0"
select select "1"
select select
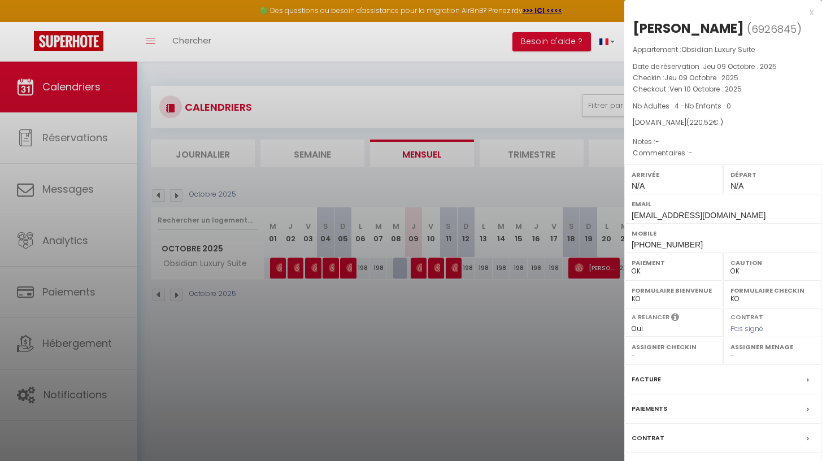
click at [673, 27] on div "[PERSON_NAME]" at bounding box center [687, 28] width 111 height 18
click at [747, 37] on span "( 6926845 )" at bounding box center [774, 29] width 55 height 16
click at [485, 381] on div at bounding box center [411, 230] width 822 height 461
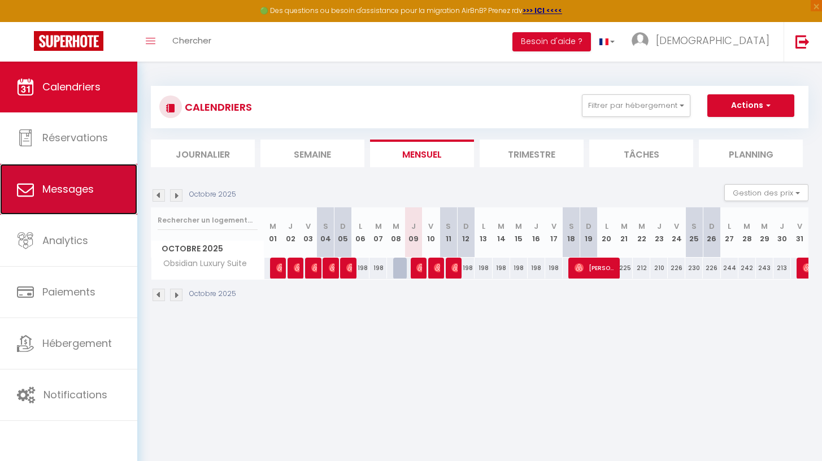
click at [87, 206] on link "Messages" at bounding box center [68, 189] width 137 height 51
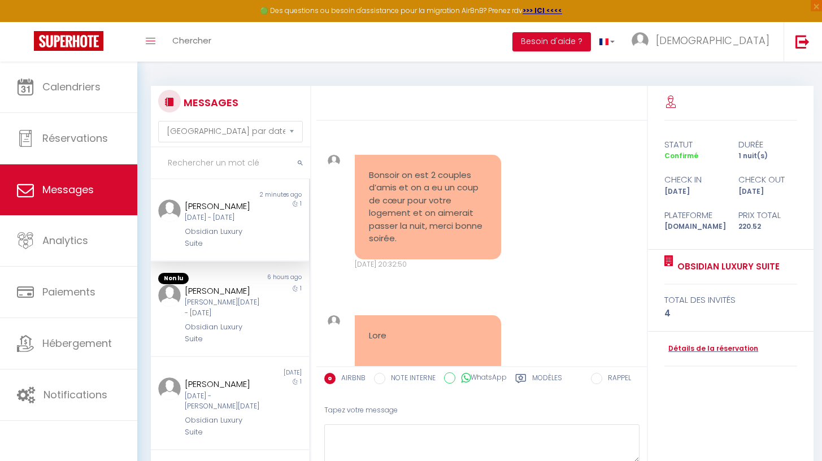
scroll to position [8714, 0]
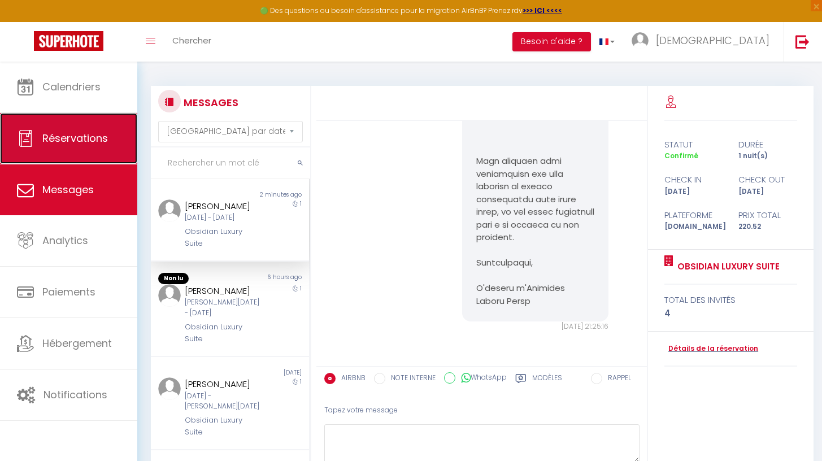
click at [68, 154] on link "Réservations" at bounding box center [68, 138] width 137 height 51
select select "not_cancelled"
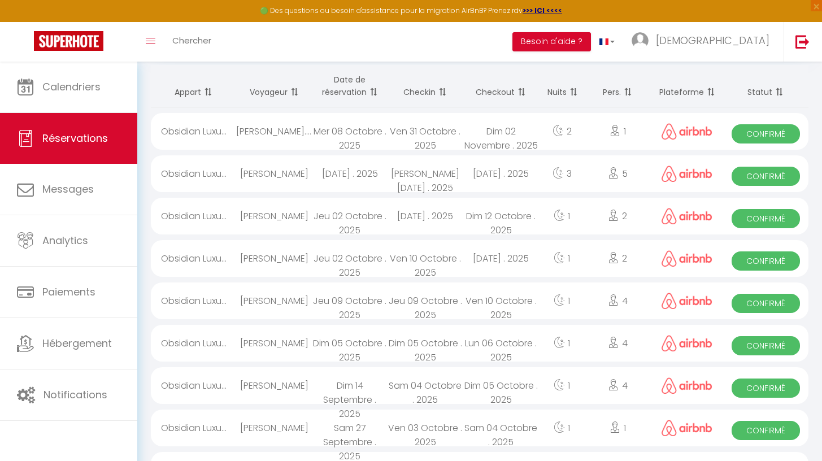
scroll to position [81, 0]
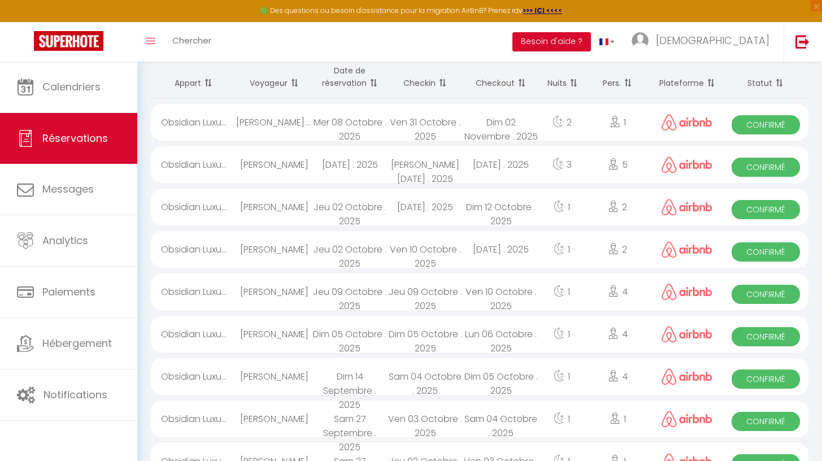
click at [270, 290] on div "[PERSON_NAME]" at bounding box center [274, 291] width 76 height 37
select select "OK"
select select "0"
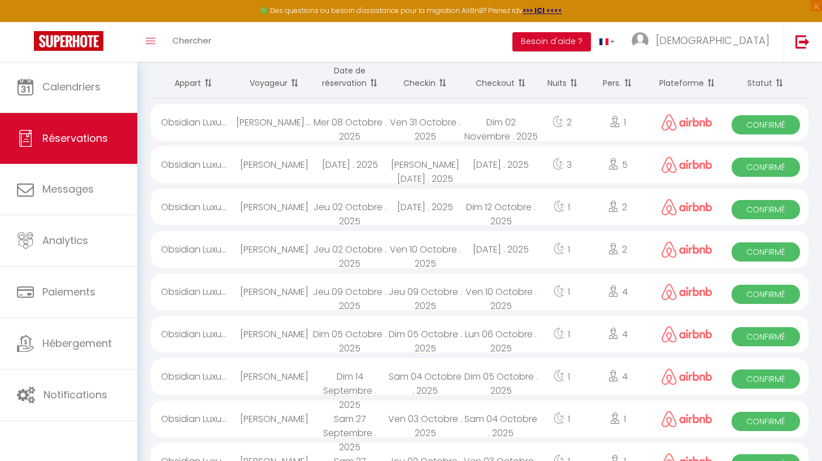
select select "1"
select select
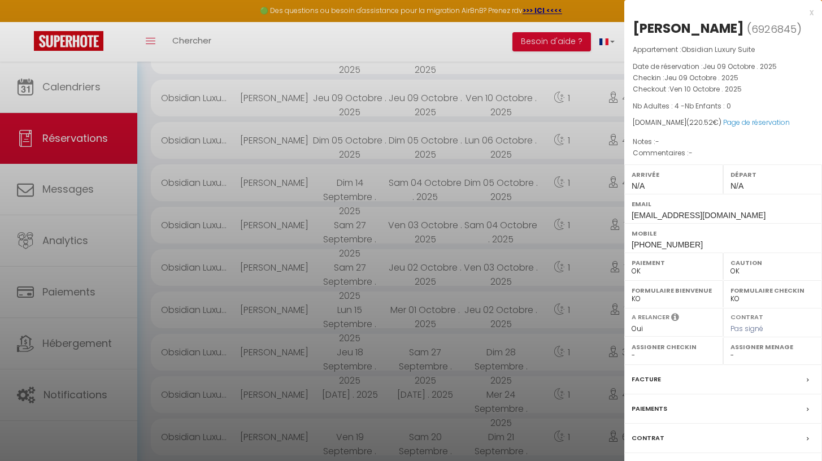
scroll to position [375, 0]
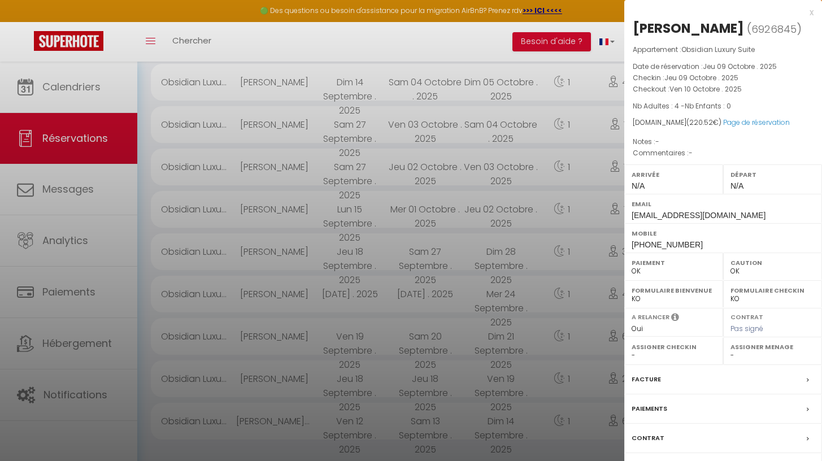
click at [162, 232] on div at bounding box center [411, 230] width 822 height 461
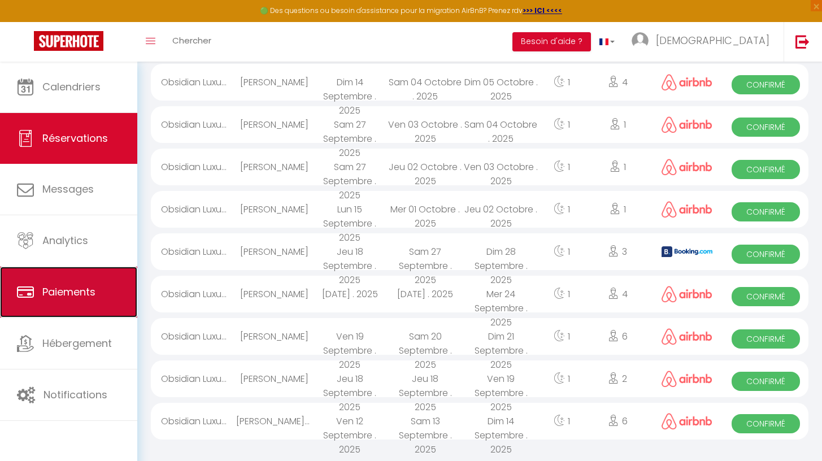
click at [72, 298] on span "Paiements" at bounding box center [68, 292] width 53 height 14
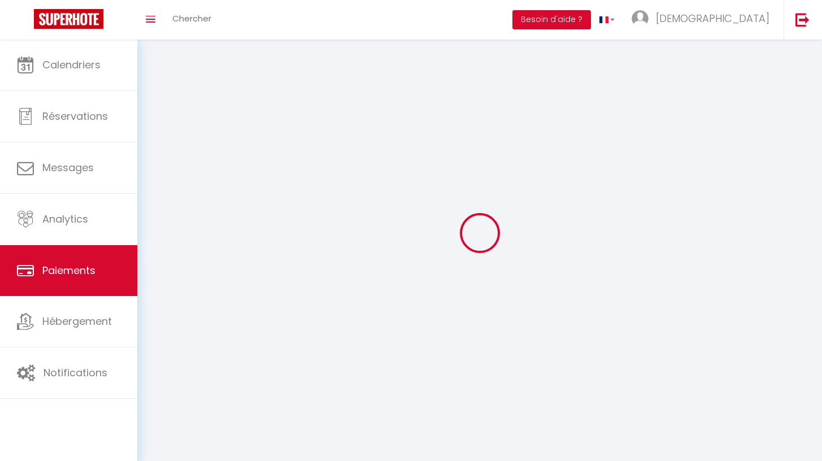
select select "2"
select select "0"
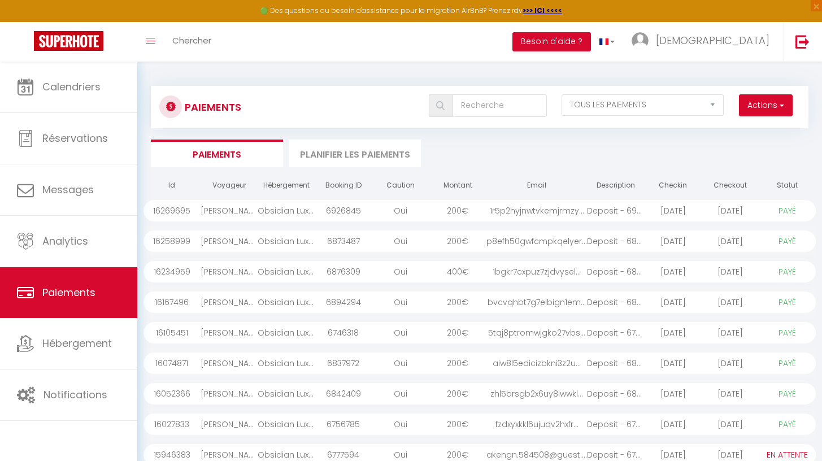
click at [245, 209] on div "[PERSON_NAME]" at bounding box center [228, 210] width 57 height 21
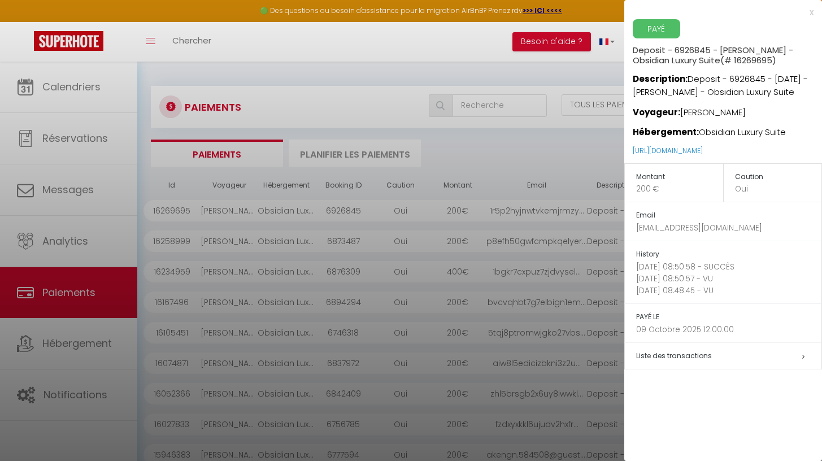
click at [360, 193] on div at bounding box center [411, 230] width 822 height 461
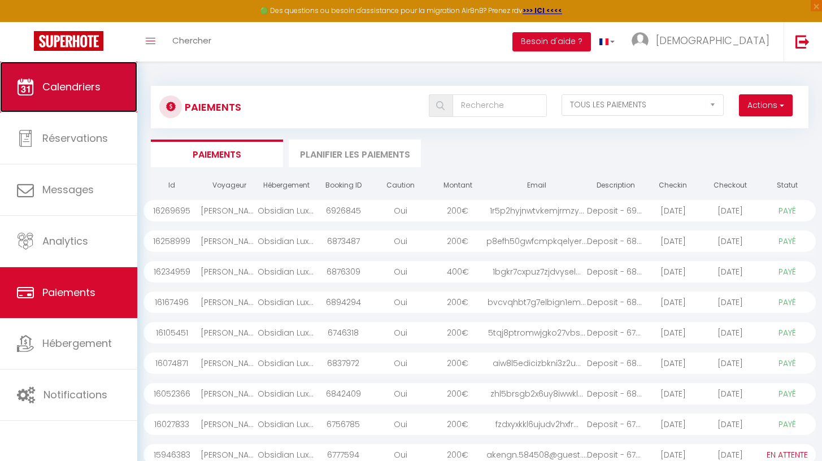
click at [46, 107] on link "Calendriers" at bounding box center [68, 87] width 137 height 51
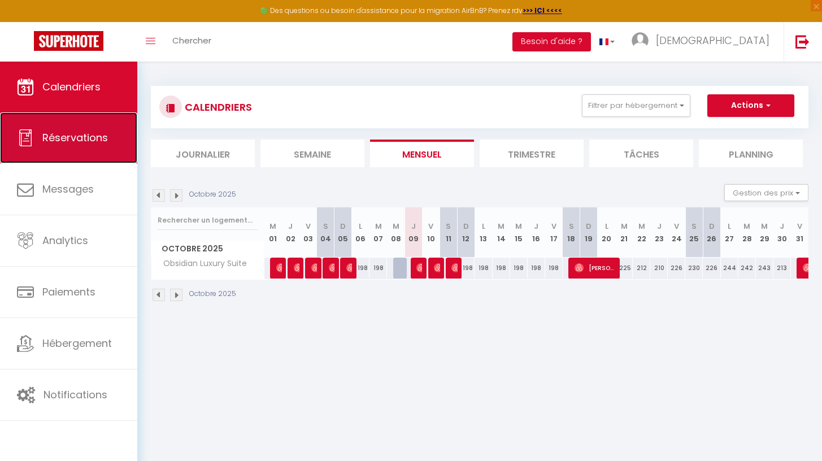
click at [83, 141] on span "Réservations" at bounding box center [75, 137] width 66 height 14
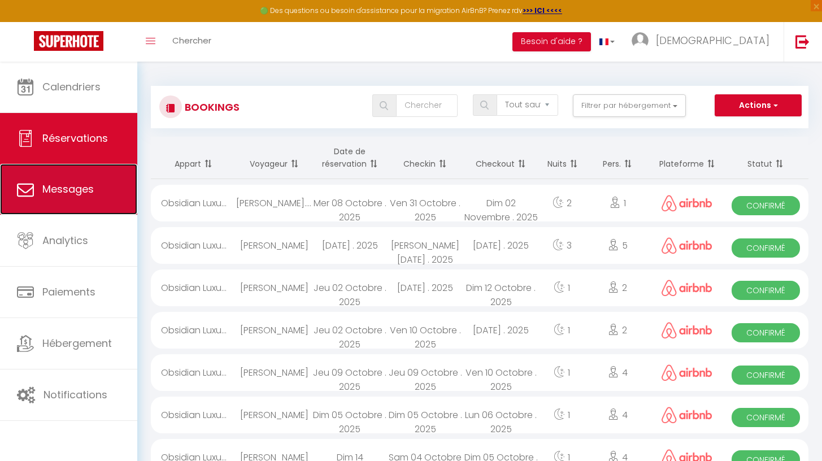
click at [61, 202] on link "Messages" at bounding box center [68, 189] width 137 height 51
select select "message"
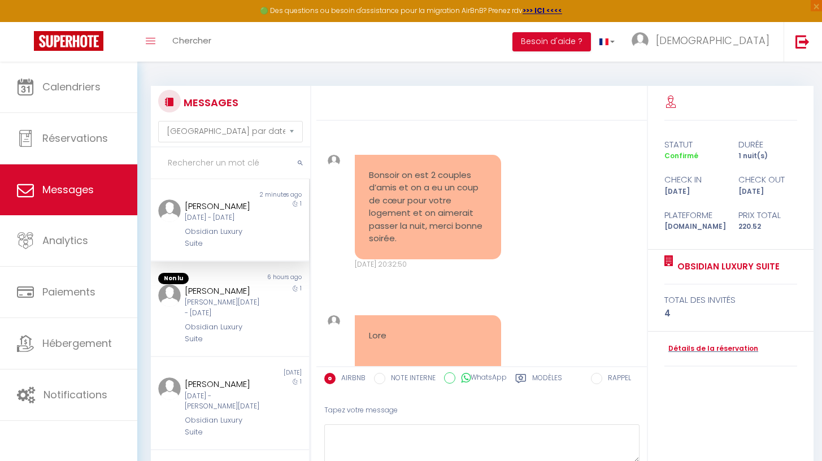
scroll to position [8714, 0]
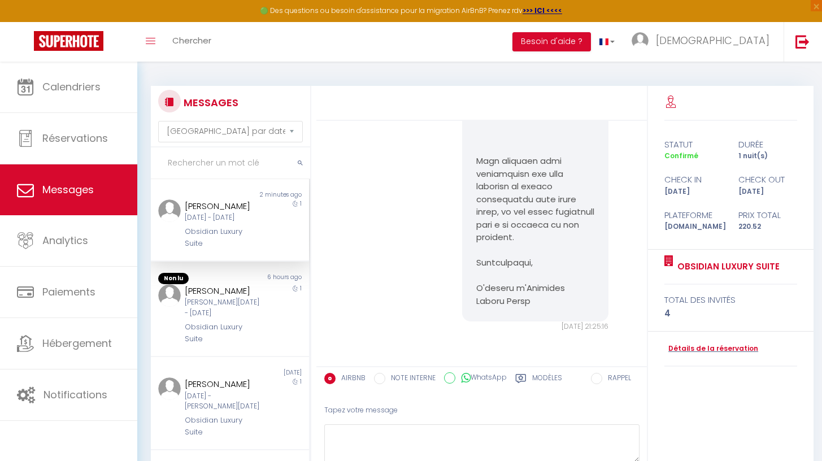
click at [247, 223] on div "[DATE] - [DATE]" at bounding box center [223, 217] width 77 height 11
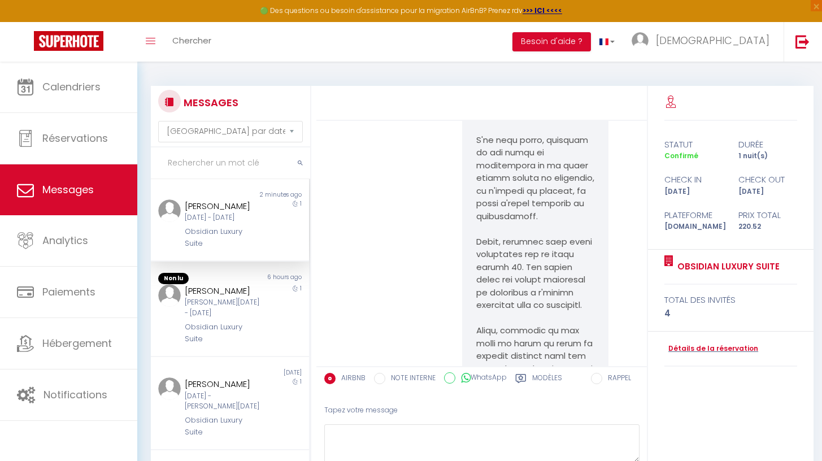
scroll to position [8054, 0]
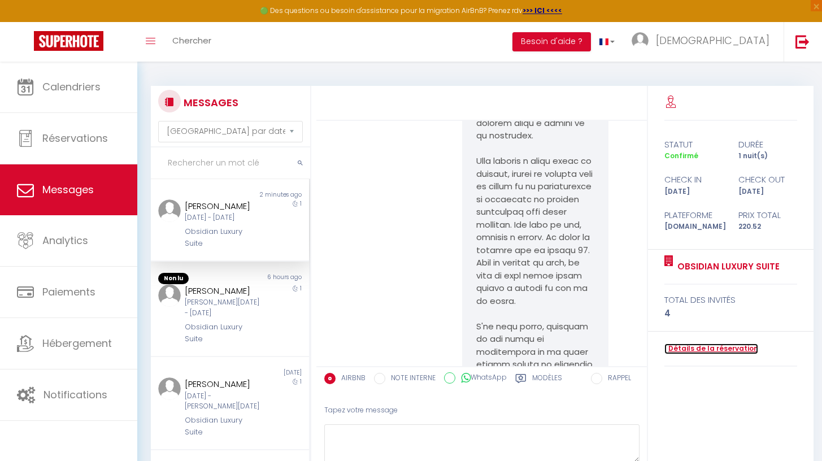
click at [691, 350] on link "Détails de la réservation" at bounding box center [711, 348] width 94 height 11
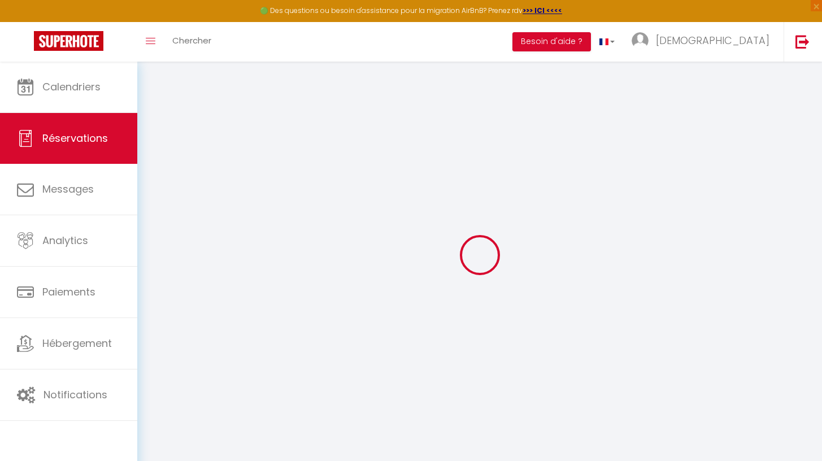
select select
checkbox input "false"
select select
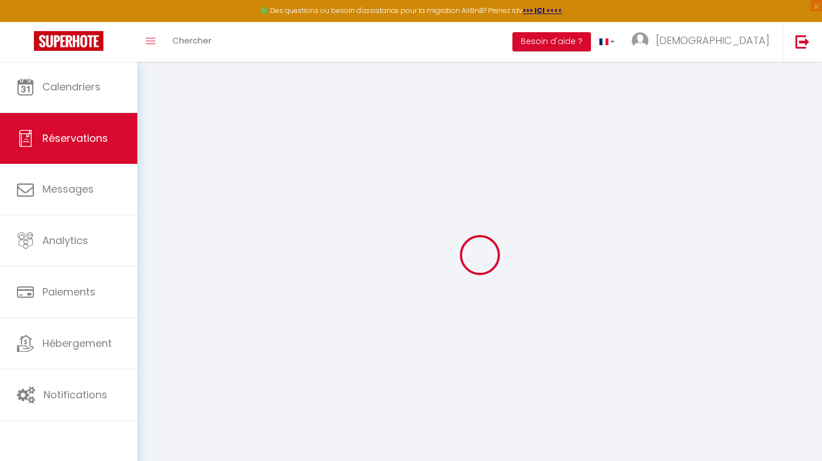
select select
checkbox input "false"
select select
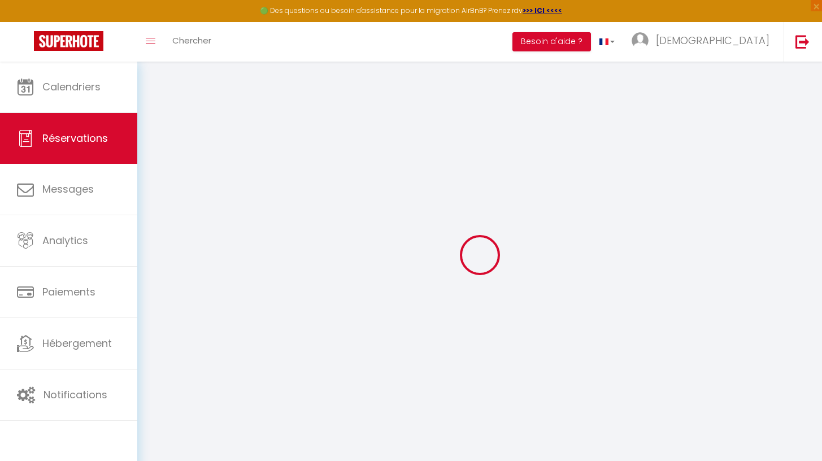
select select
checkbox input "false"
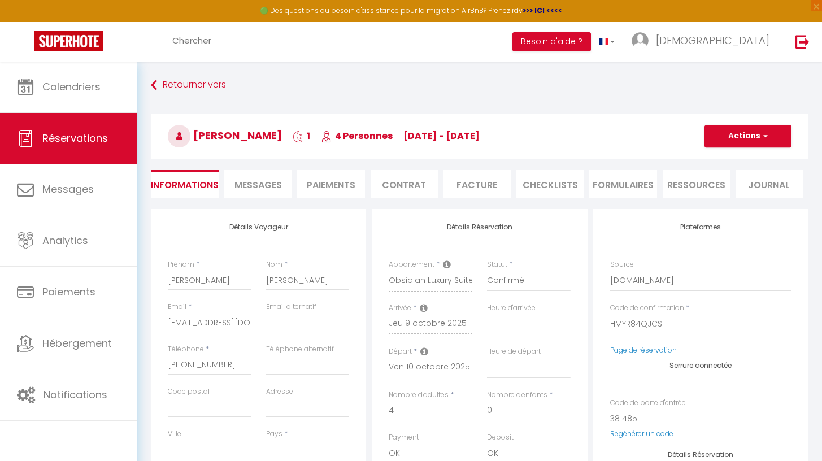
select select
type input "22.52"
select select
checkbox input "false"
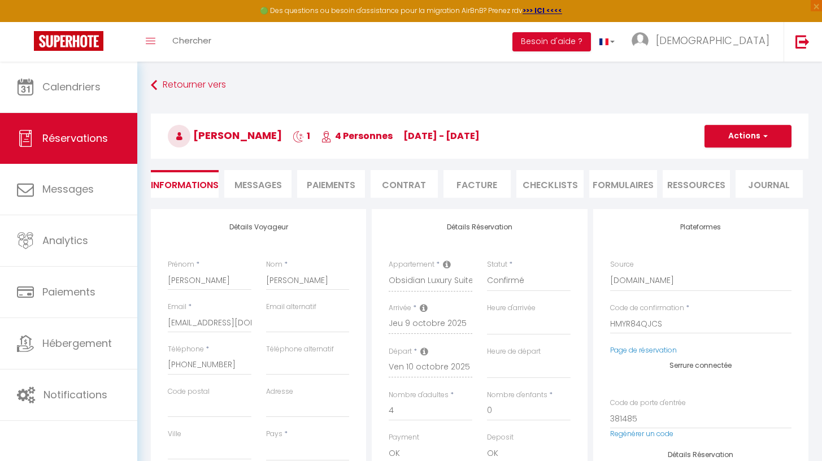
select select
checkbox input "false"
select select
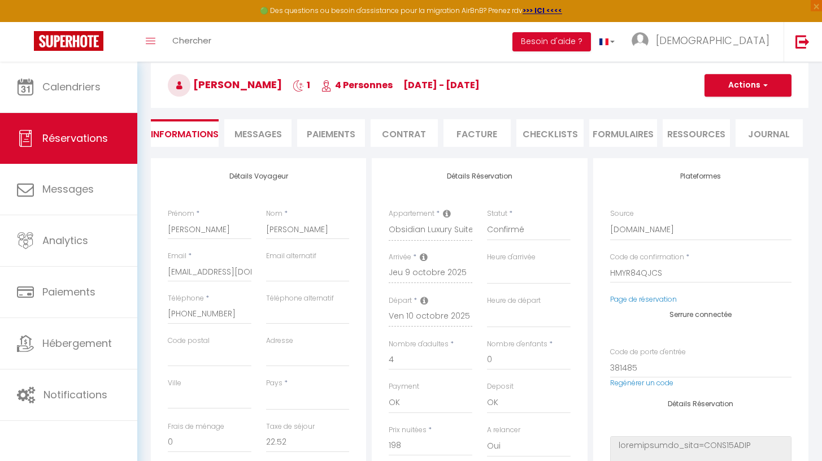
scroll to position [47, 0]
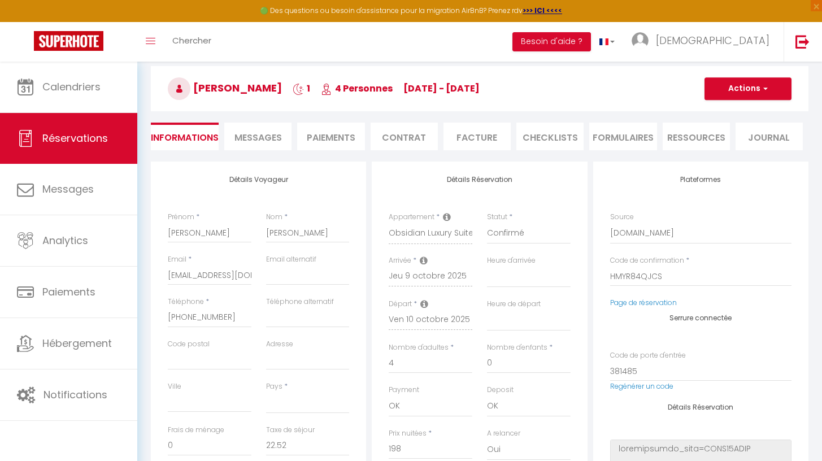
click at [276, 133] on span "Messages" at bounding box center [257, 137] width 47 height 13
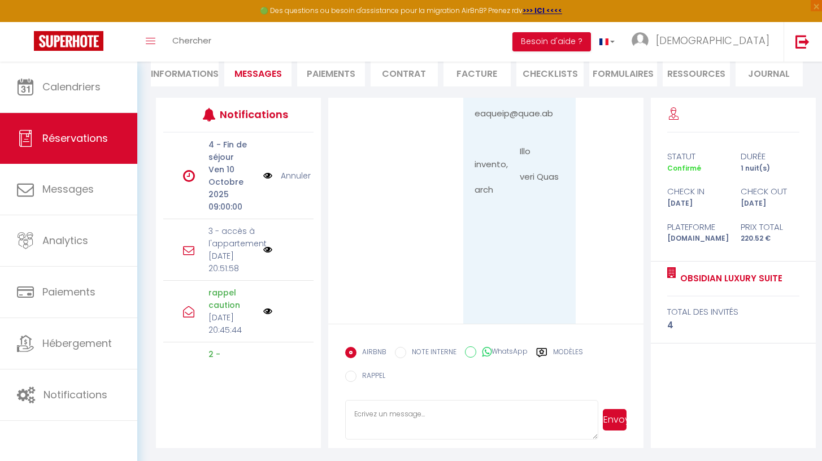
scroll to position [1262, 0]
click at [344, 71] on li "Paiements" at bounding box center [330, 73] width 67 height 28
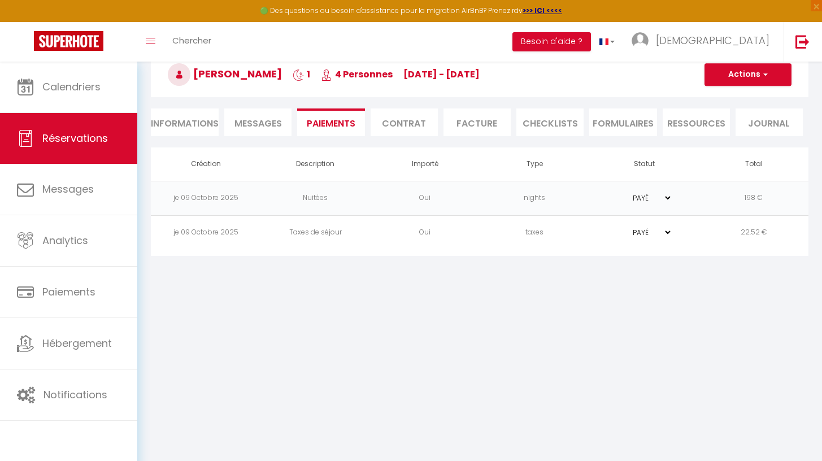
click at [386, 129] on li "Contrat" at bounding box center [403, 122] width 67 height 28
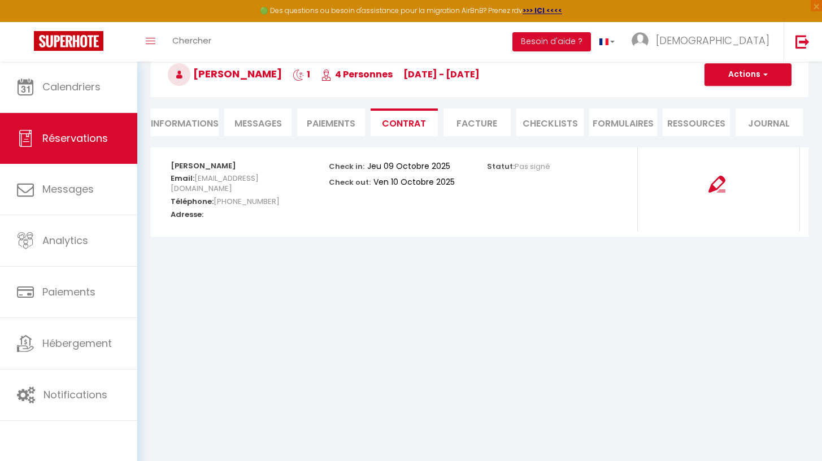
click at [463, 125] on li "Facture" at bounding box center [476, 122] width 67 height 28
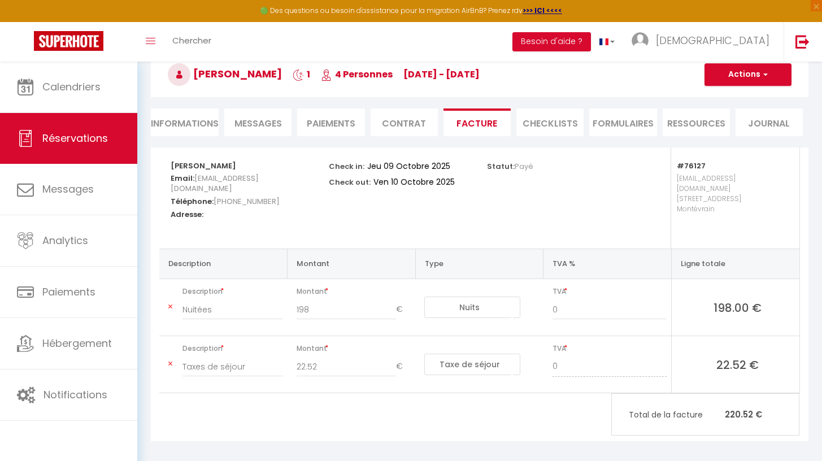
click at [549, 123] on li "CHECKLISTS" at bounding box center [549, 122] width 67 height 28
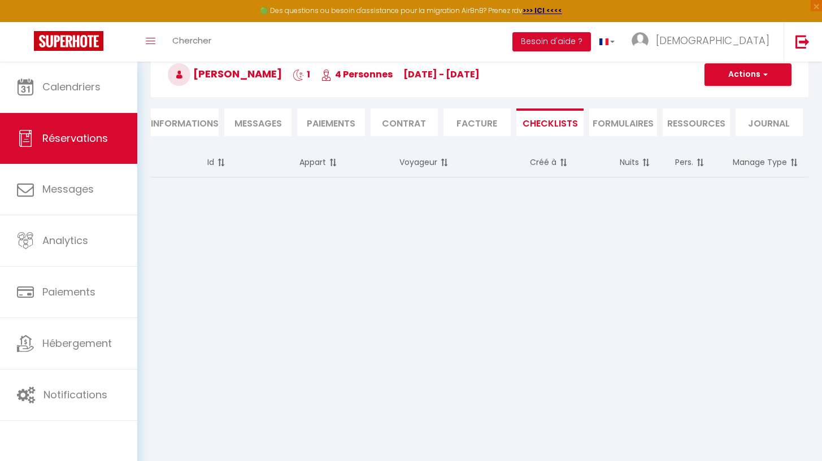
click at [604, 132] on li "FORMULAIRES" at bounding box center [622, 122] width 67 height 28
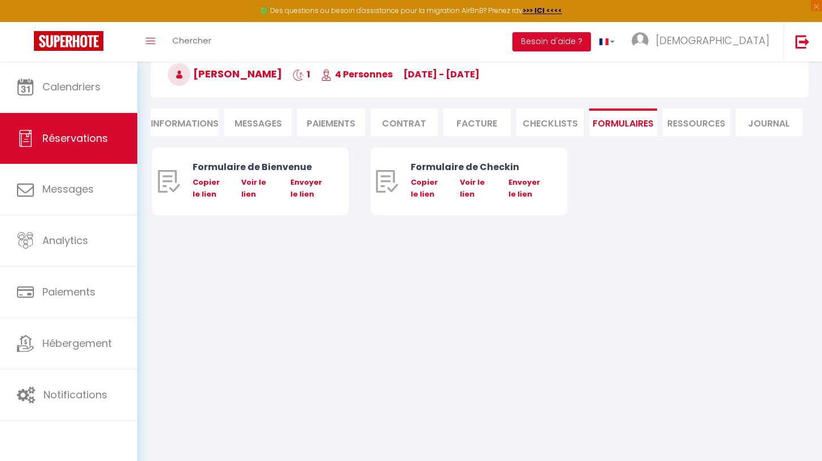
click at [686, 129] on li "Ressources" at bounding box center [695, 122] width 67 height 28
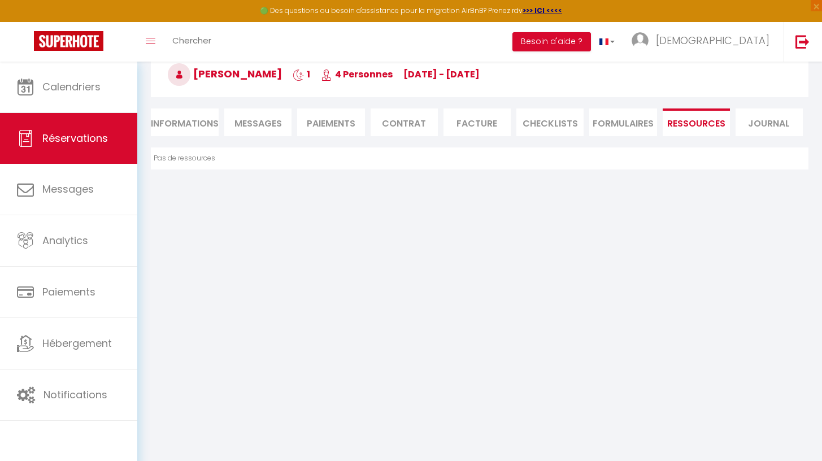
click at [746, 129] on li "Journal" at bounding box center [768, 122] width 67 height 28
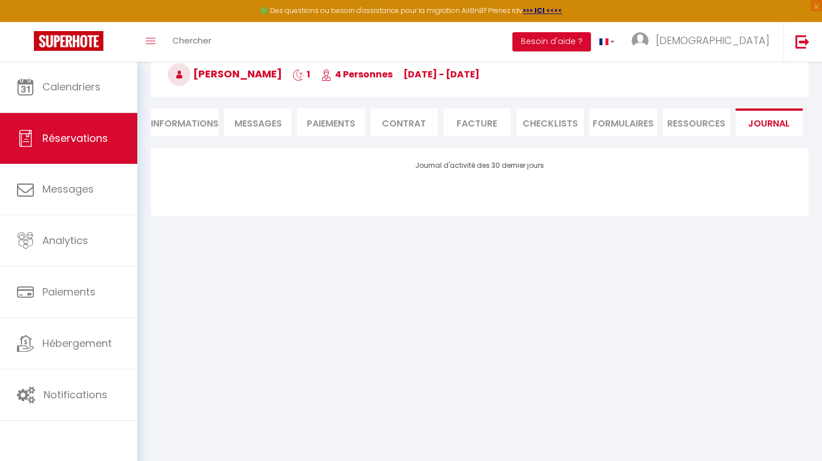
scroll to position [111, 0]
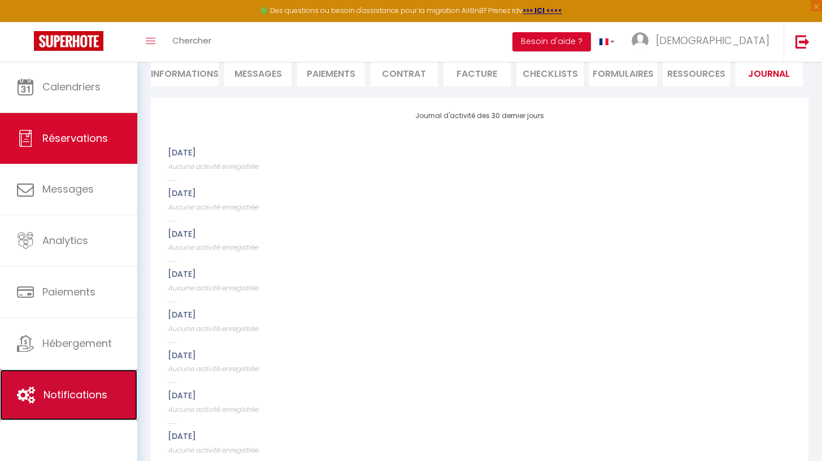
click at [30, 381] on link "Notifications" at bounding box center [68, 394] width 137 height 51
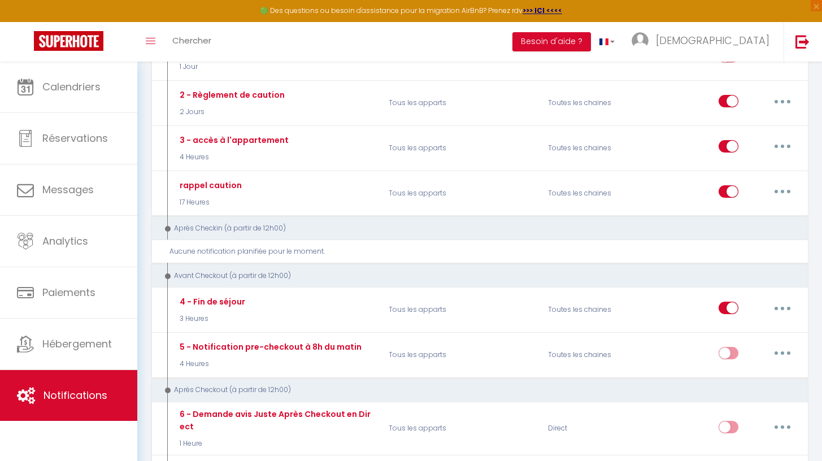
scroll to position [345, 0]
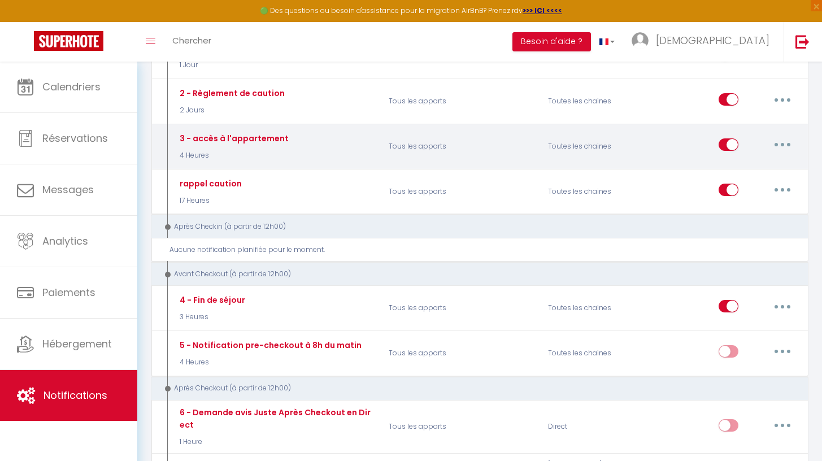
click at [778, 147] on button "button" at bounding box center [782, 145] width 32 height 18
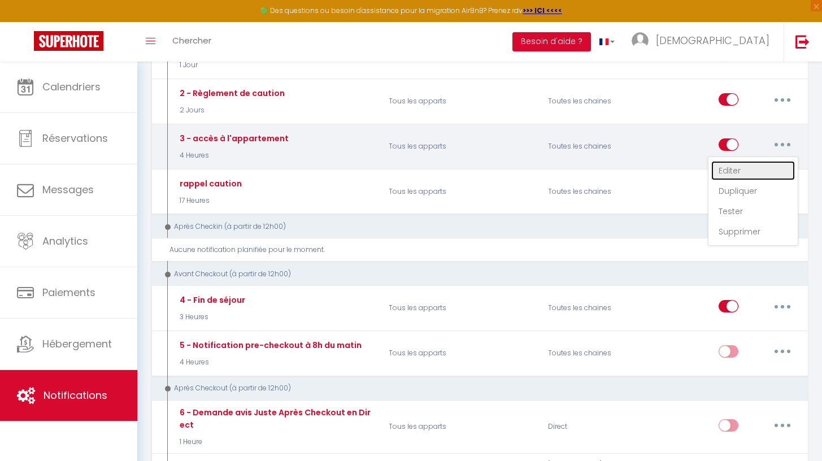
click at [748, 164] on link "Editer" at bounding box center [753, 170] width 84 height 19
type input "3 - accès à l'appartement"
select select "4 Heures"
select select "if_deposit_is_paid"
checkbox input "true"
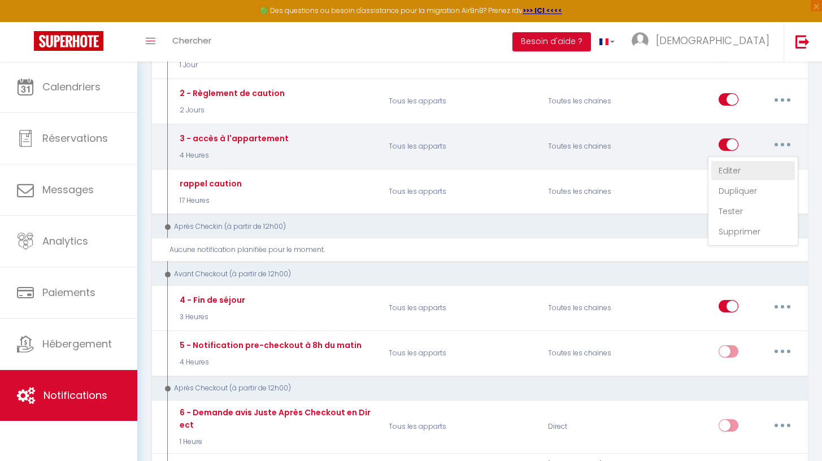
checkbox input "false"
radio input "true"
type input "Codes d'accès - Obsidian Luxury Suite"
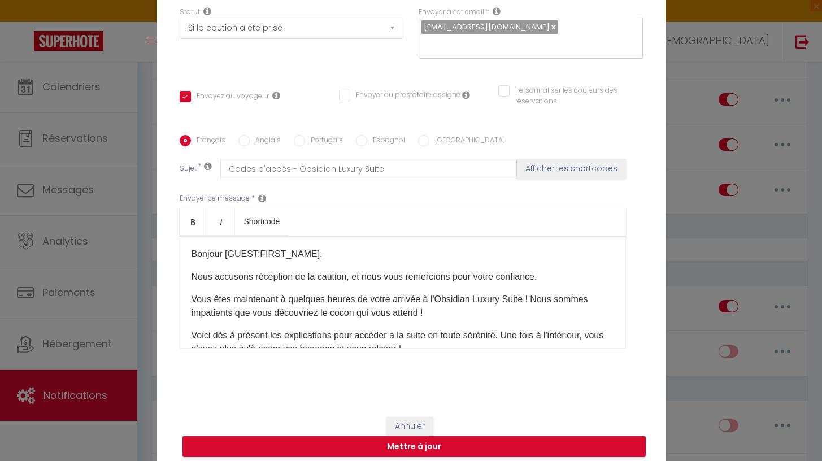
scroll to position [0, 0]
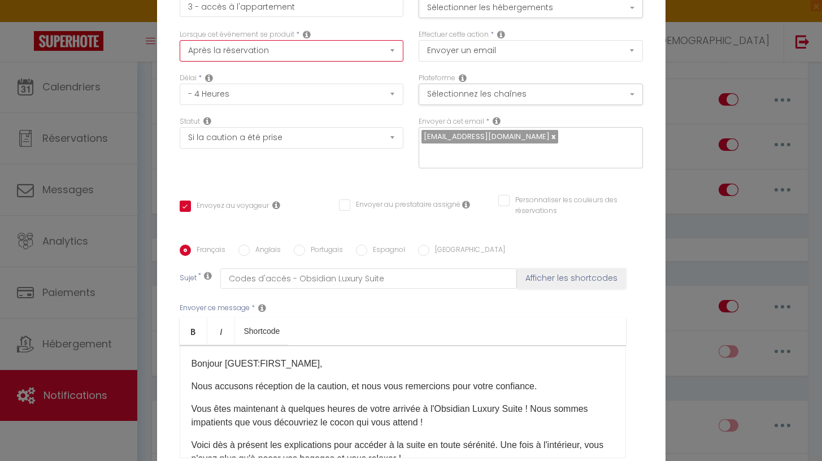
click at [333, 54] on select "Après la réservation Avant Checkin (à partir de 12h00) Après Checkin (à partir …" at bounding box center [292, 50] width 224 height 21
click at [104, 134] on div "Modifier la notification × Titre * 3 - accès à l'appartement Pour cet hébergeme…" at bounding box center [411, 230] width 822 height 461
click at [77, 151] on div "Modifier la notification × Titre * 3 - accès à l'appartement Pour cet hébergeme…" at bounding box center [411, 230] width 822 height 461
click at [705, 48] on div "Modifier la notification × Titre * 3 - accès à l'appartement Pour cet hébergeme…" at bounding box center [411, 230] width 822 height 461
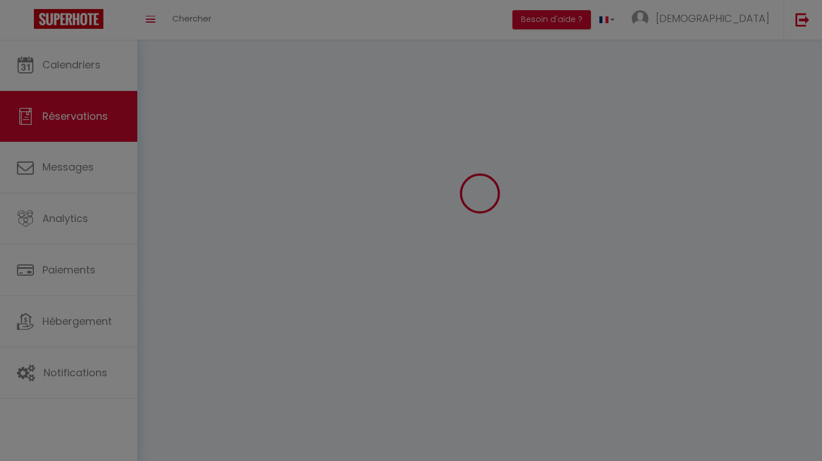
scroll to position [62, 0]
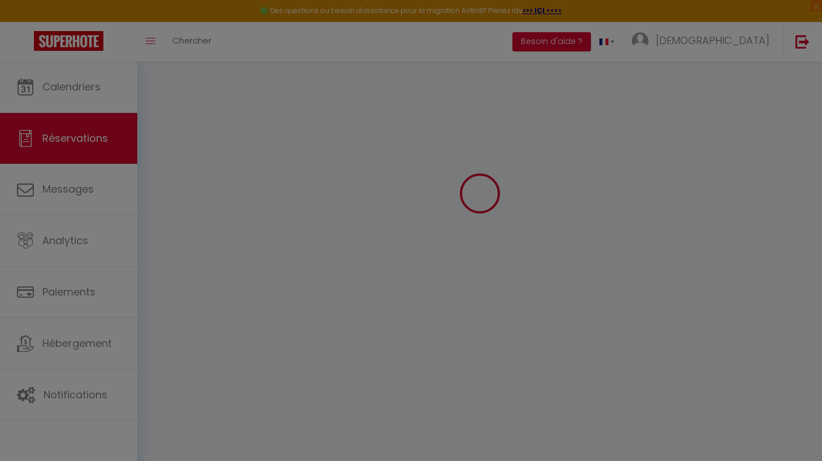
select select
checkbox input "false"
select select
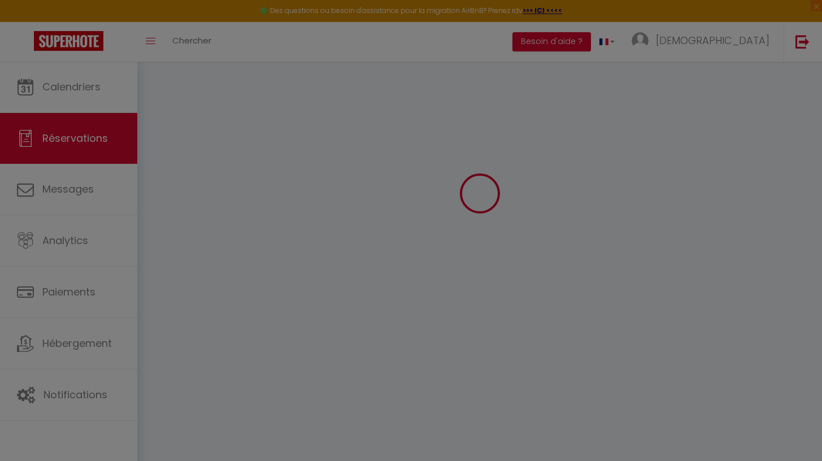
select select
checkbox input "false"
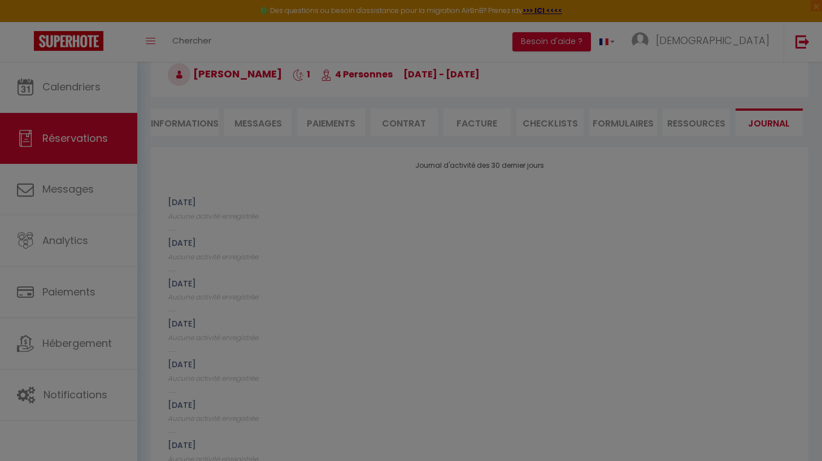
click at [82, 295] on div at bounding box center [411, 230] width 822 height 461
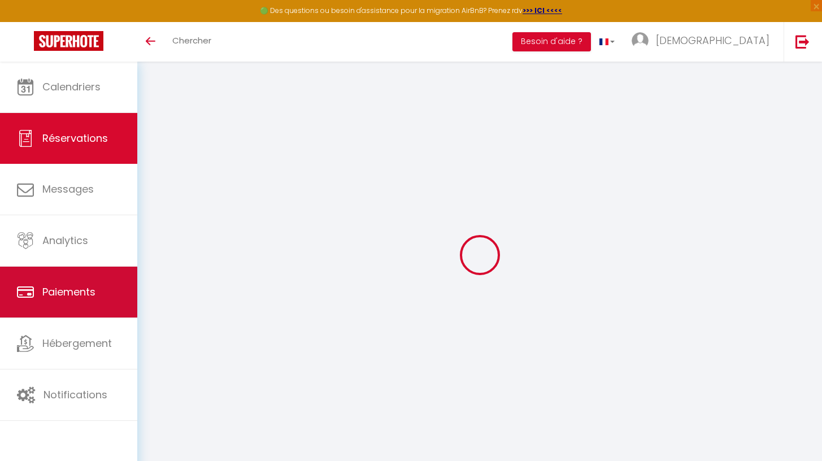
click at [91, 282] on link "Paiements" at bounding box center [68, 292] width 137 height 51
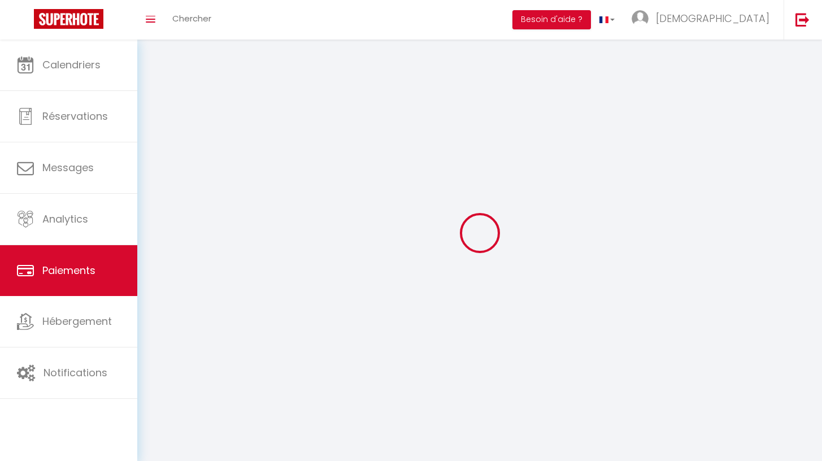
select select "2"
select select "0"
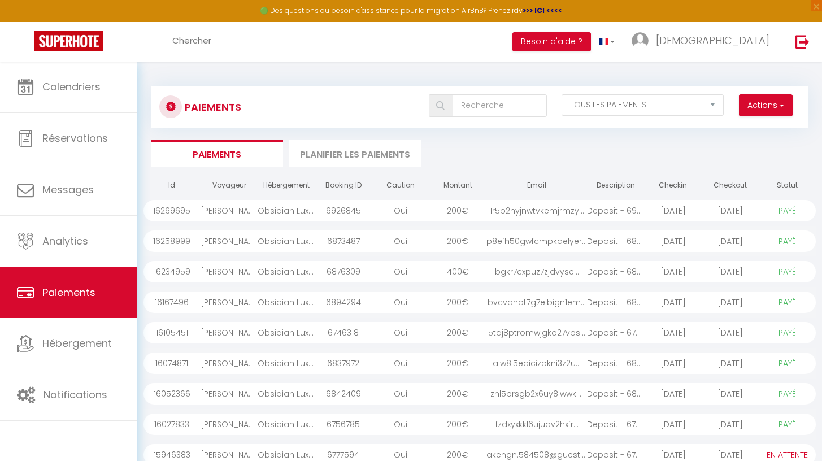
click at [792, 213] on select "PAYÉ EN ATTENTE" at bounding box center [787, 210] width 56 height 12
click at [396, 210] on div "Oui" at bounding box center [400, 210] width 57 height 21
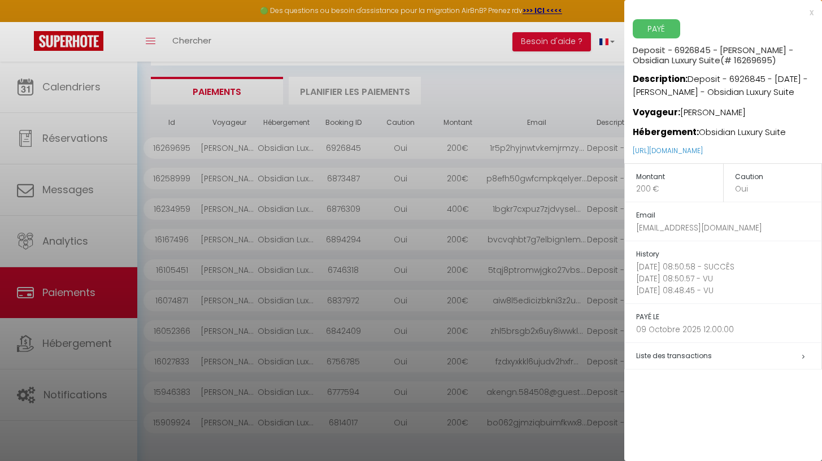
scroll to position [106, 0]
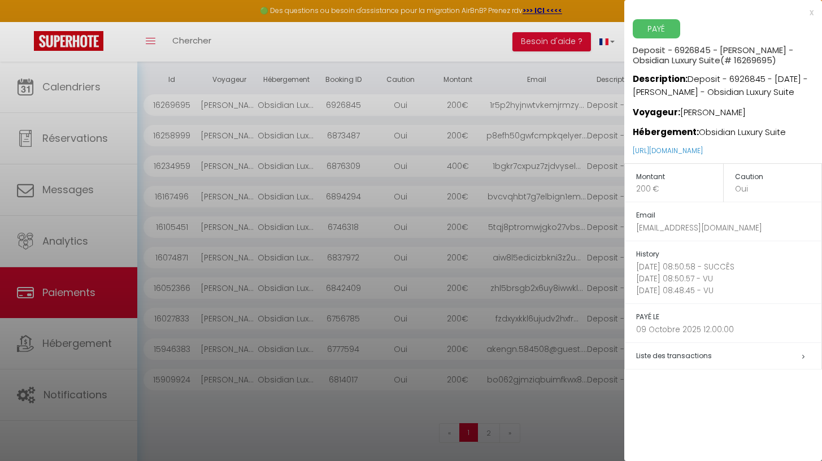
click at [664, 360] on span "Liste des transactions" at bounding box center [674, 356] width 76 height 10
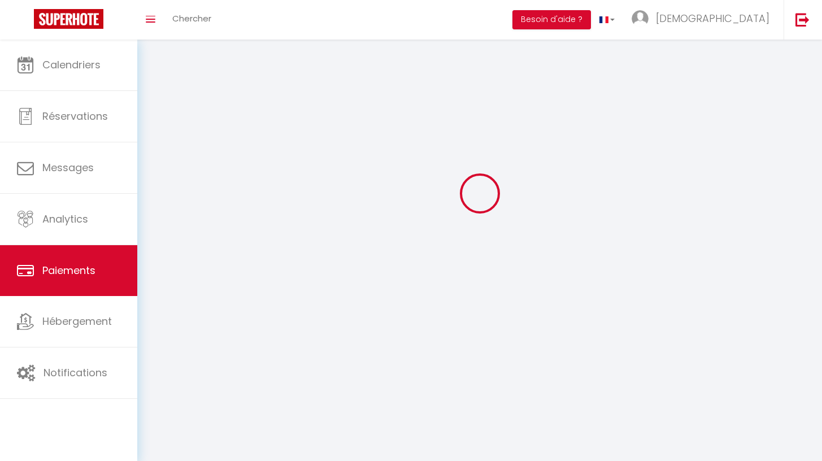
scroll to position [62, 0]
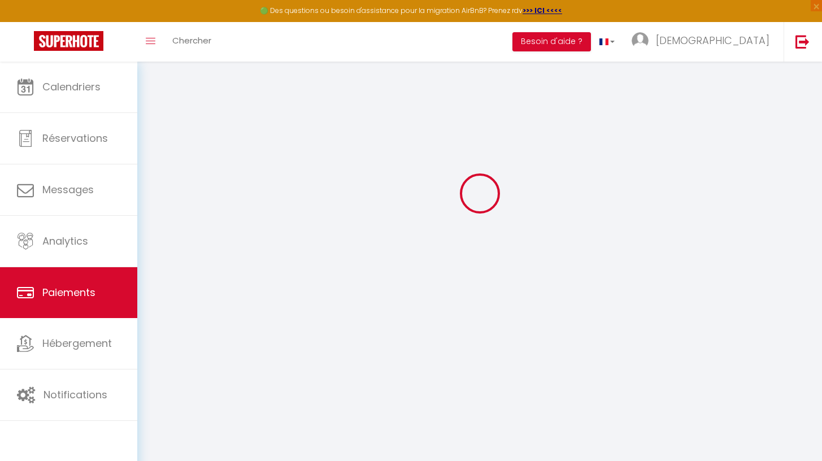
select select "2"
select select "0"
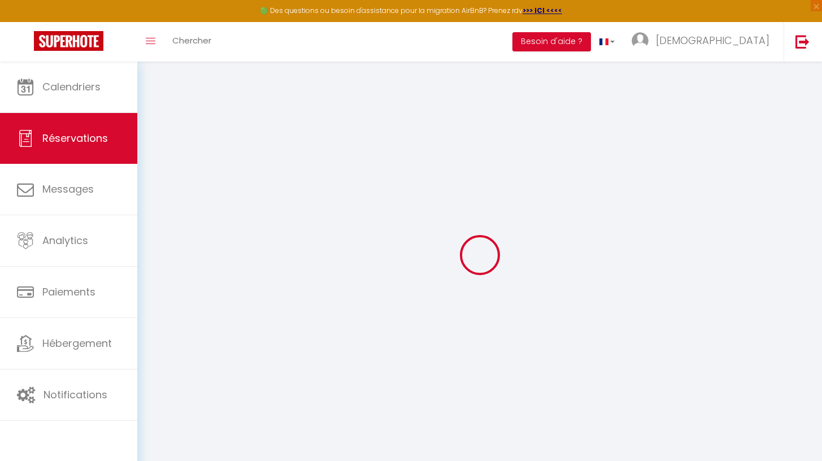
scroll to position [62, 0]
select select "taxes"
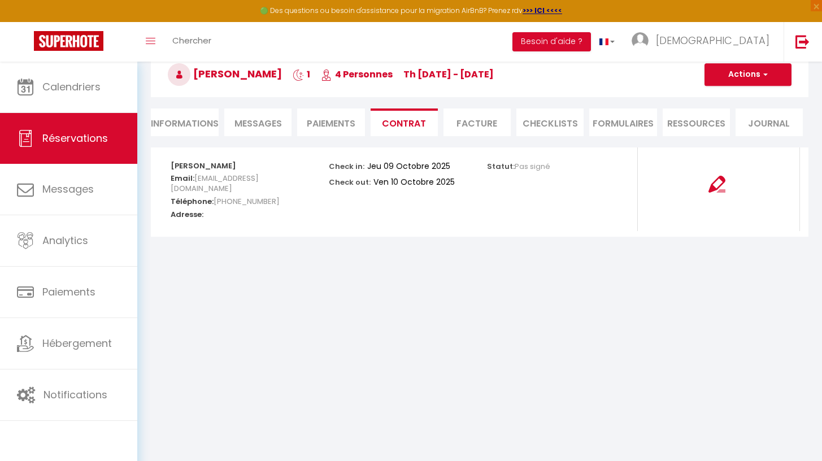
select select
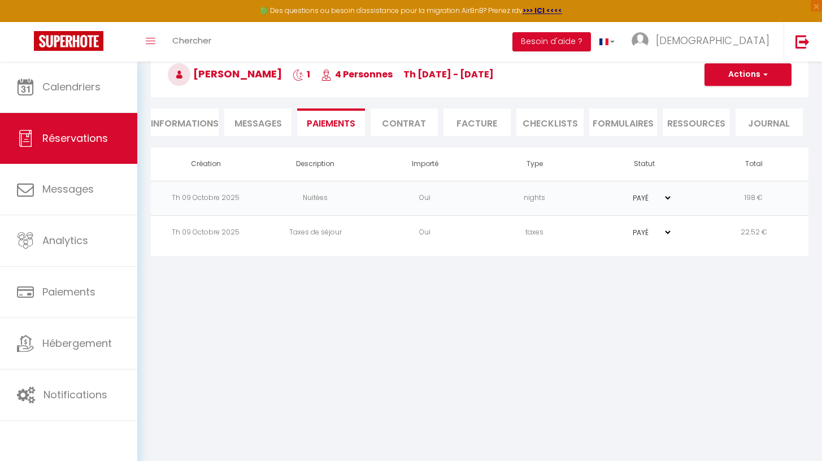
select select
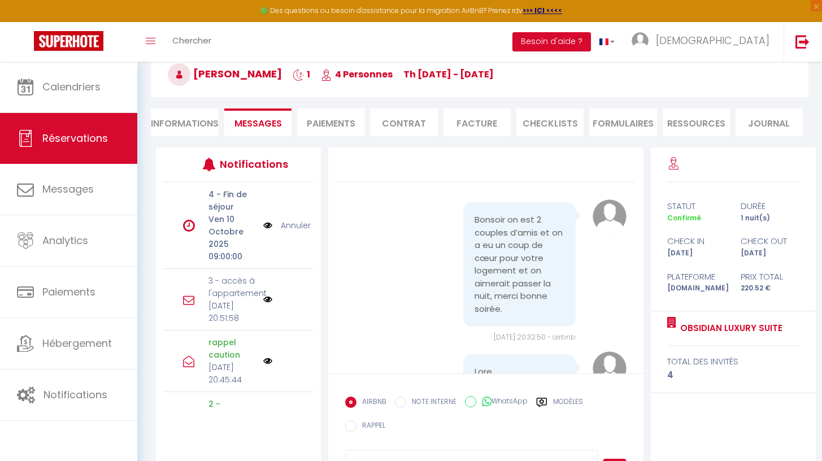
scroll to position [111, 0]
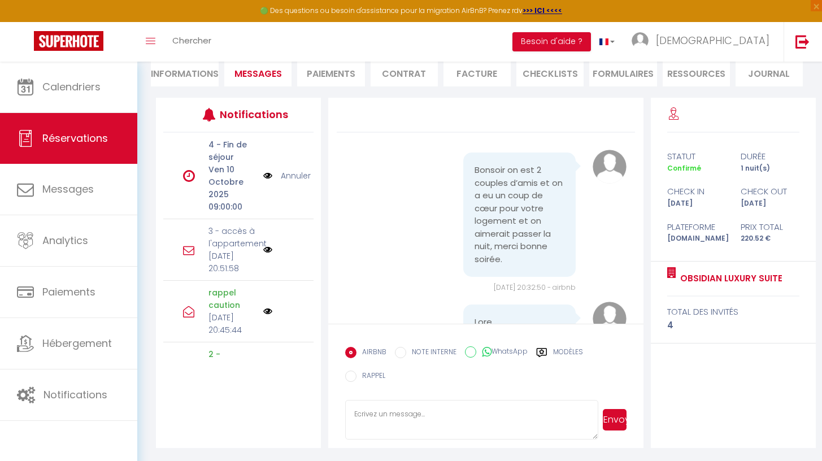
select select
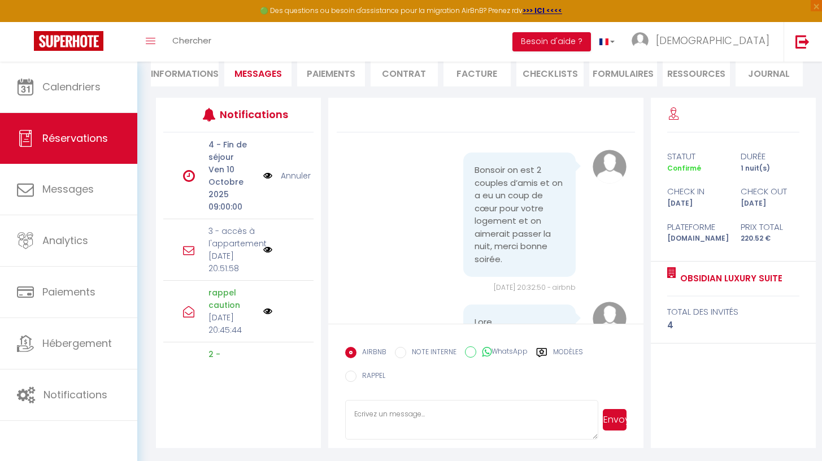
select select
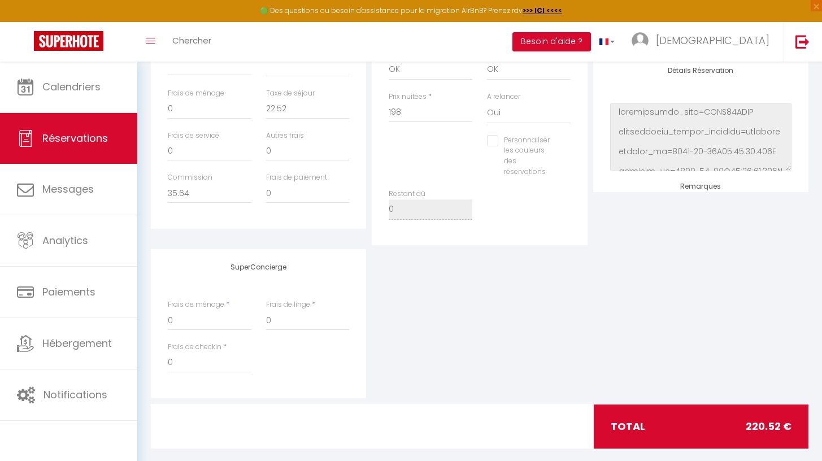
scroll to position [400, 0]
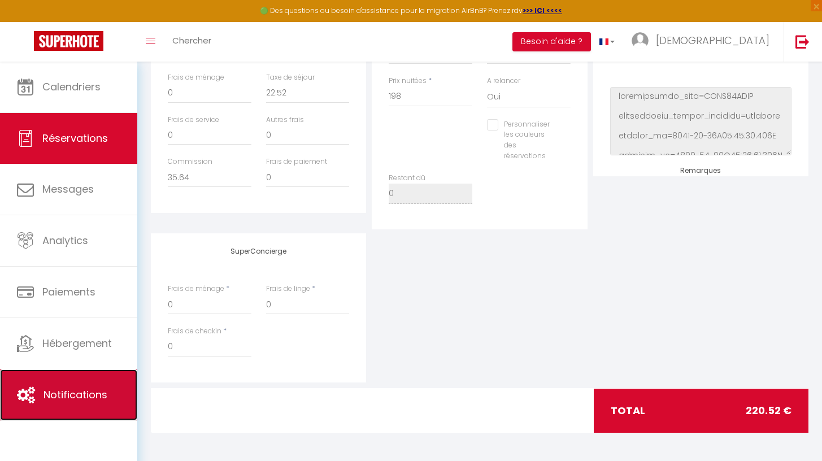
click at [39, 390] on link "Notifications" at bounding box center [68, 394] width 137 height 51
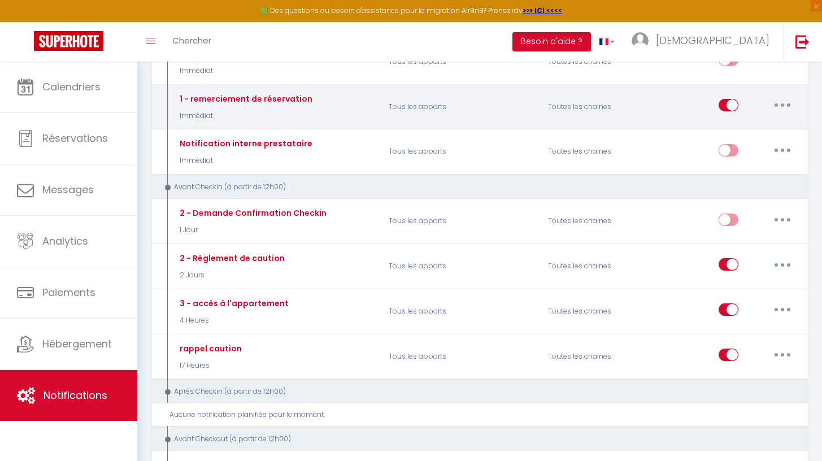
scroll to position [174, 0]
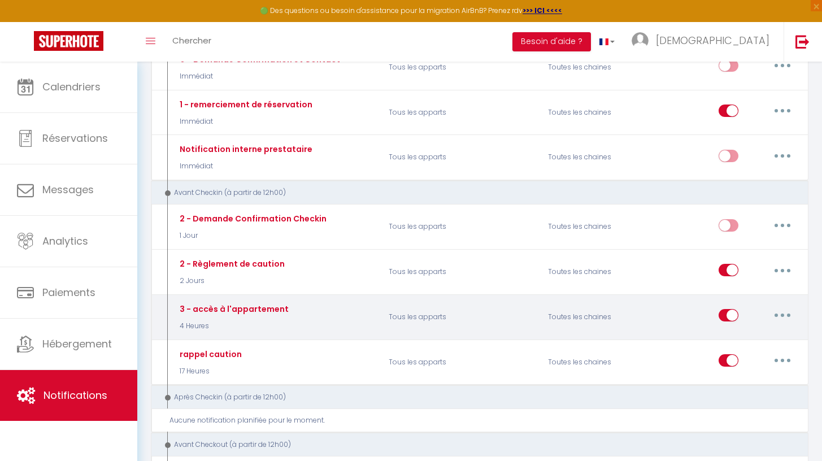
click at [771, 314] on button "button" at bounding box center [782, 315] width 32 height 18
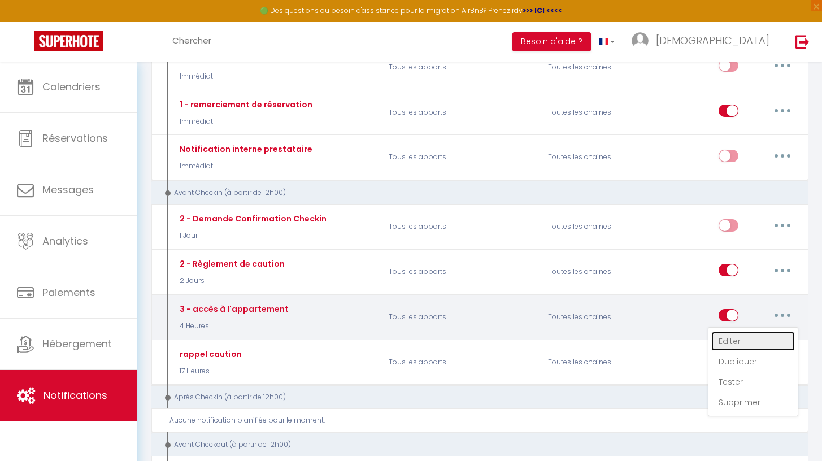
click at [748, 333] on link "Editer" at bounding box center [753, 340] width 84 height 19
type input "3 - accès à l'appartement"
select select "4 Heures"
select select "if_deposit_is_paid"
checkbox input "true"
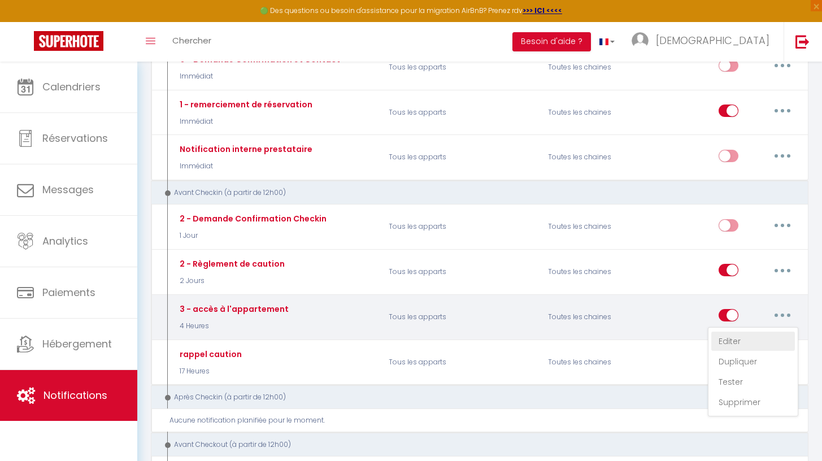
checkbox input "false"
radio input "true"
type input "Codes d'accès - Obsidian Luxury Suite"
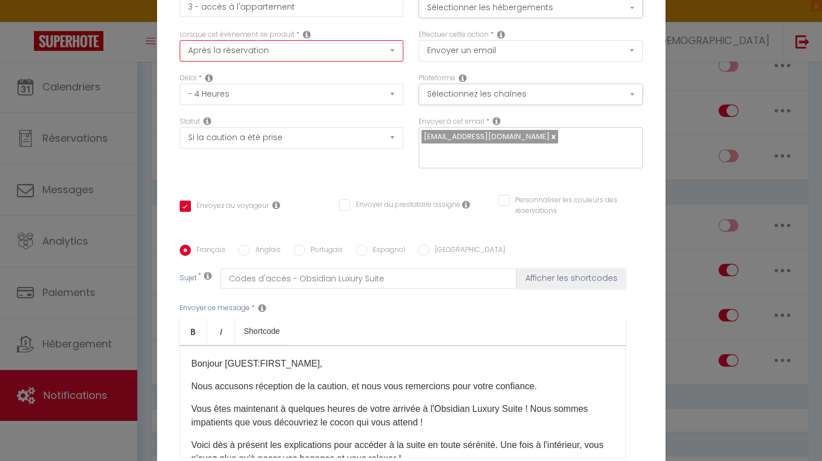
click at [334, 62] on select "Après la réservation Avant Checkin (à partir de 12h00) Après Checkin (à partir …" at bounding box center [292, 50] width 224 height 21
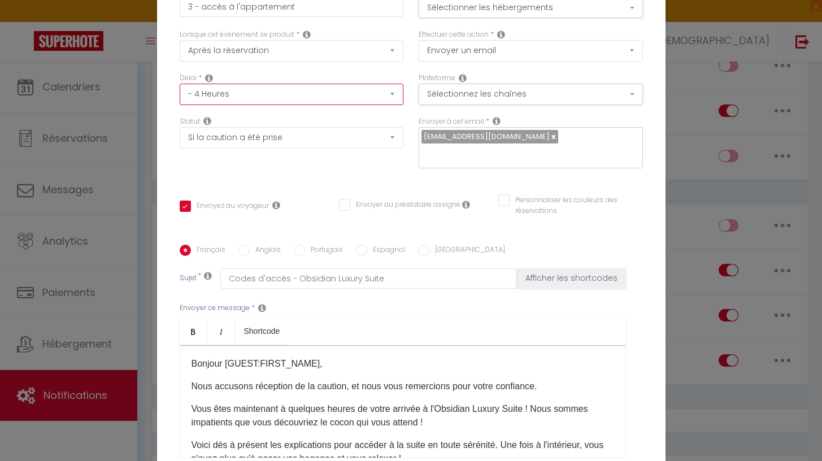
click at [256, 97] on select "Immédiat - 10 Minutes - 1 Heure - 2 Heures - 3 Heures - 4 Heures - 5 Heures - 6…" at bounding box center [292, 94] width 224 height 21
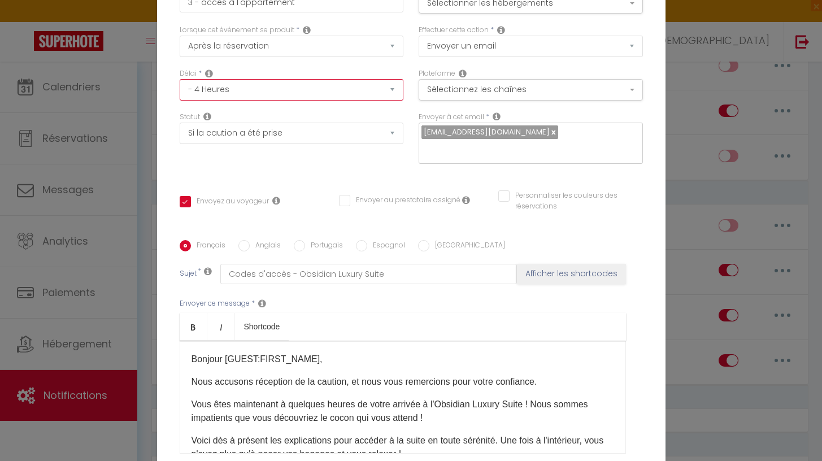
scroll to position [0, 0]
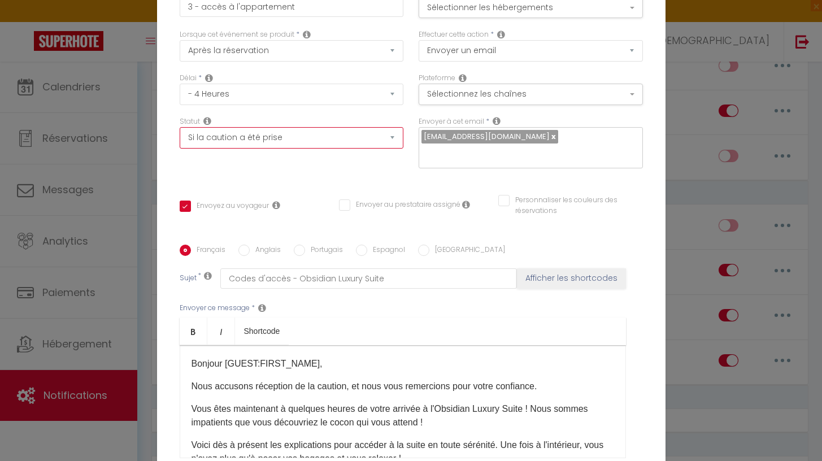
click at [235, 143] on select "Aucun Si la réservation est payée Si réservation non payée Si la caution a été …" at bounding box center [292, 137] width 224 height 21
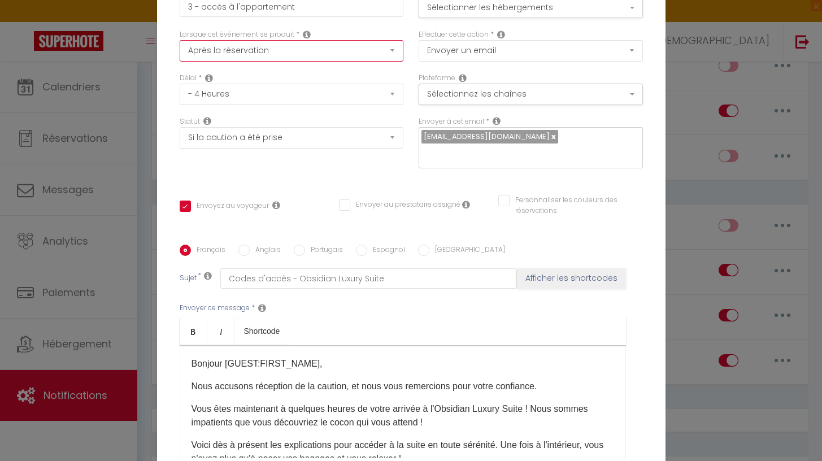
click at [296, 53] on select "Après la réservation Avant Checkin (à partir de 12h00) Après Checkin (à partir …" at bounding box center [292, 50] width 224 height 21
